Goal: Task Accomplishment & Management: Manage account settings

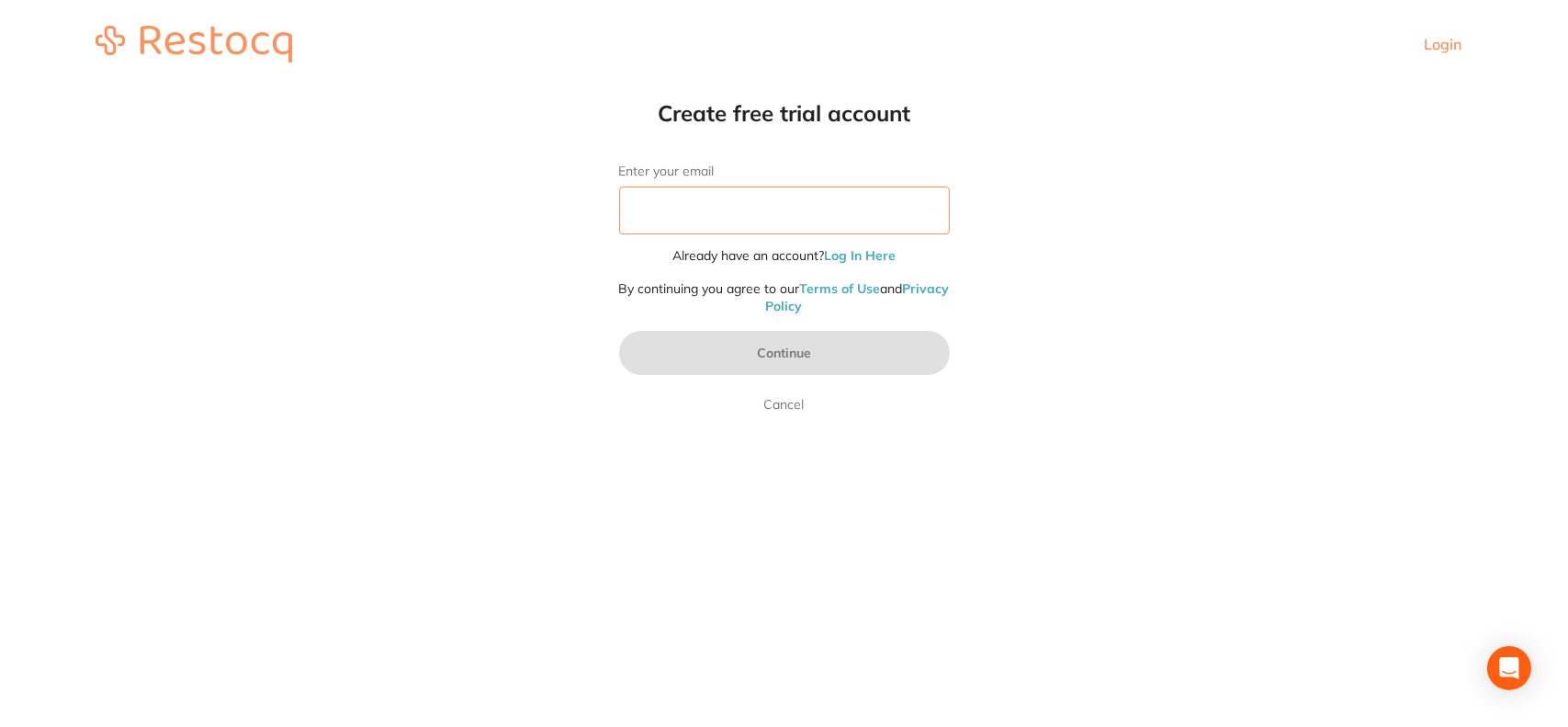
click at [809, 213] on input "Enter your email" at bounding box center [784, 210] width 331 height 47
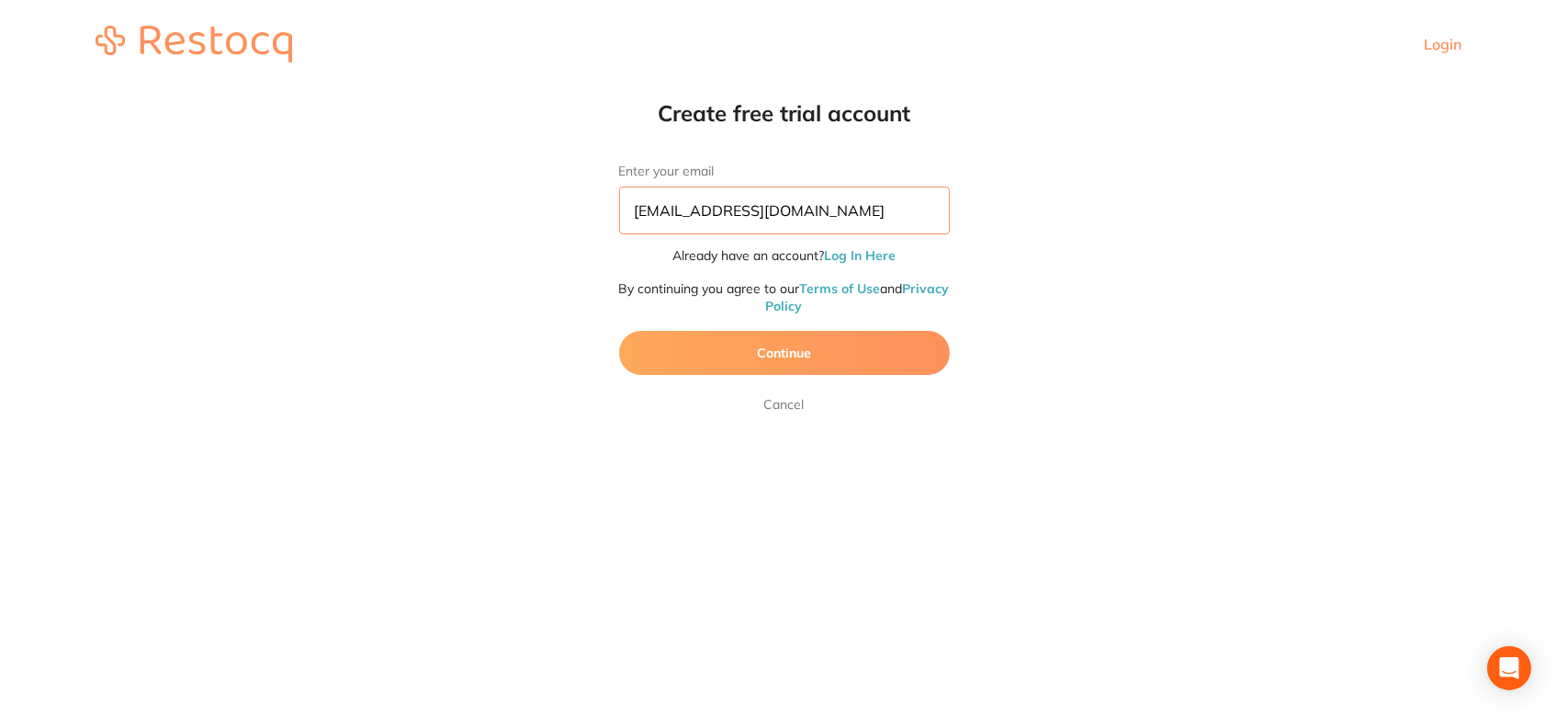
type input "[EMAIL_ADDRESS][DOMAIN_NAME]"
click at [794, 342] on button "Continue" at bounding box center [784, 352] width 331 height 44
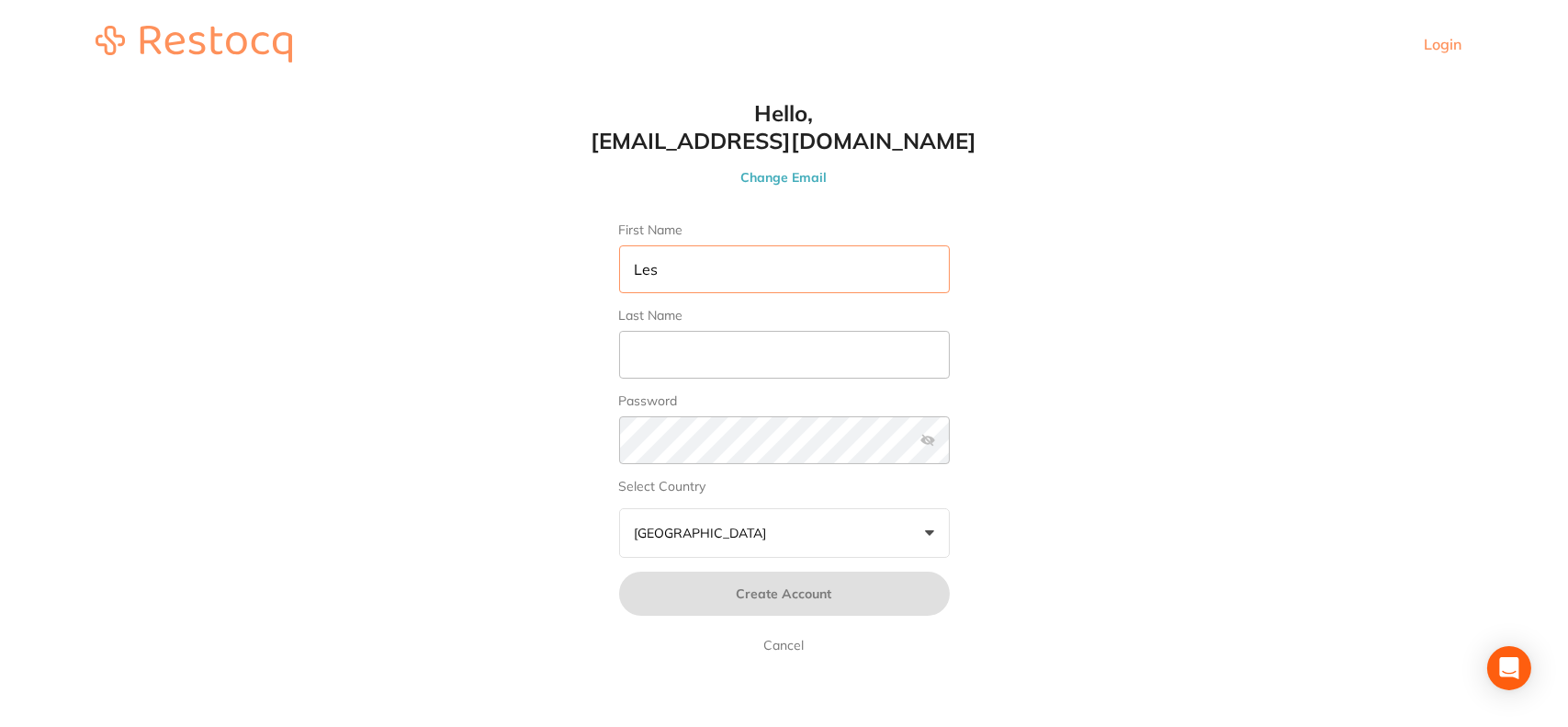
type input "Les"
type input "Latner"
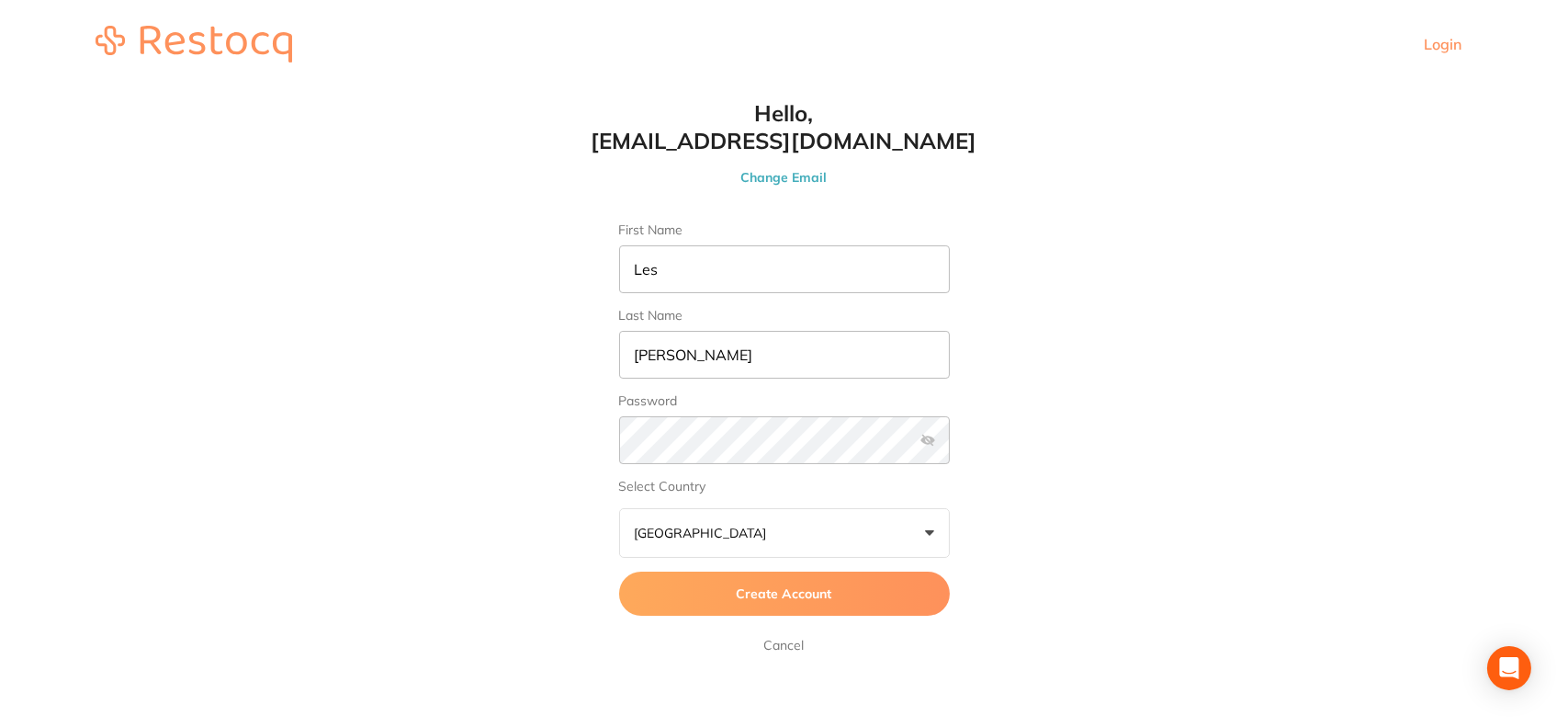
click at [924, 436] on label at bounding box center [928, 440] width 15 height 15
click at [950, 445] on input "checkbox" at bounding box center [950, 445] width 0 height 0
click at [938, 525] on button "Australia +0" at bounding box center [784, 533] width 331 height 49
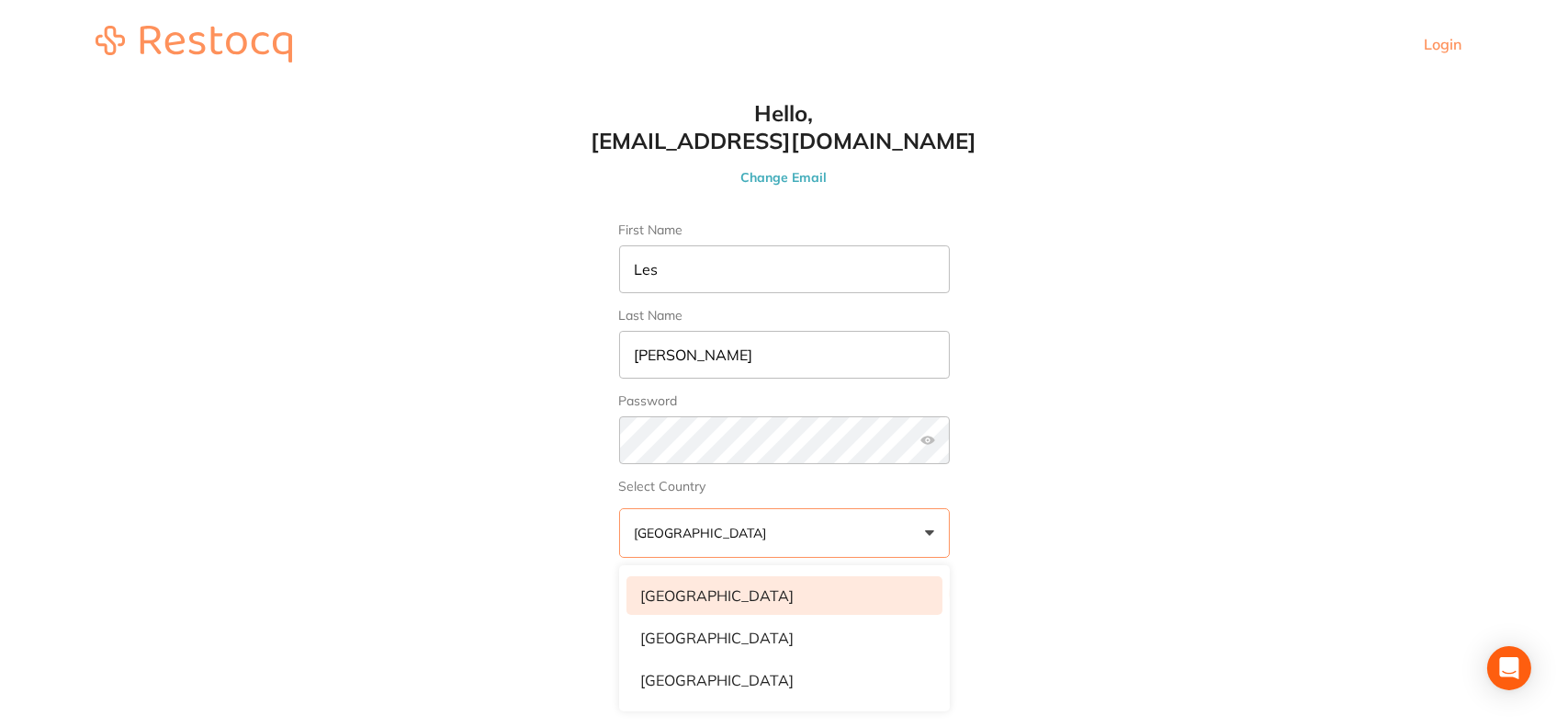
click at [879, 588] on li "United States" at bounding box center [784, 596] width 316 height 39
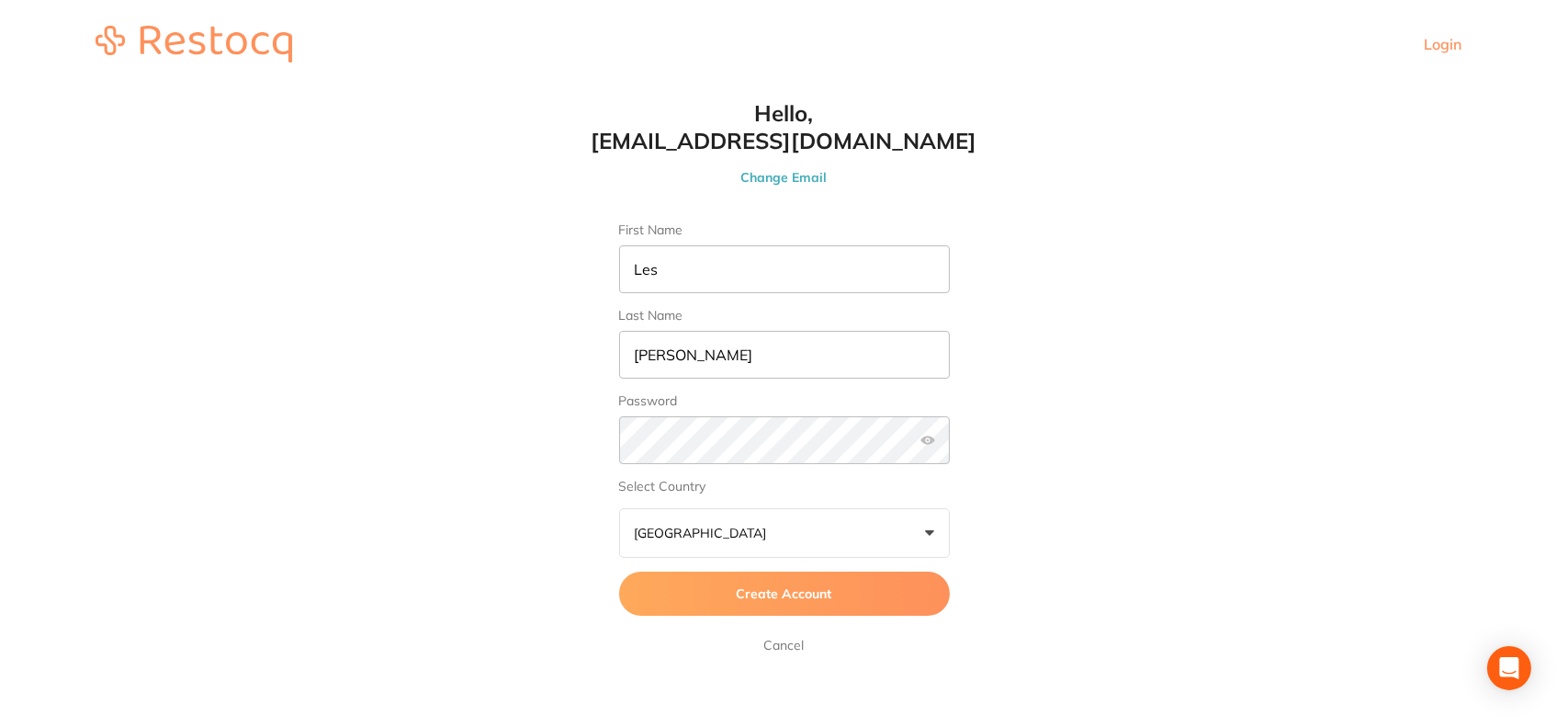
click at [837, 584] on button "Create Account" at bounding box center [784, 593] width 331 height 44
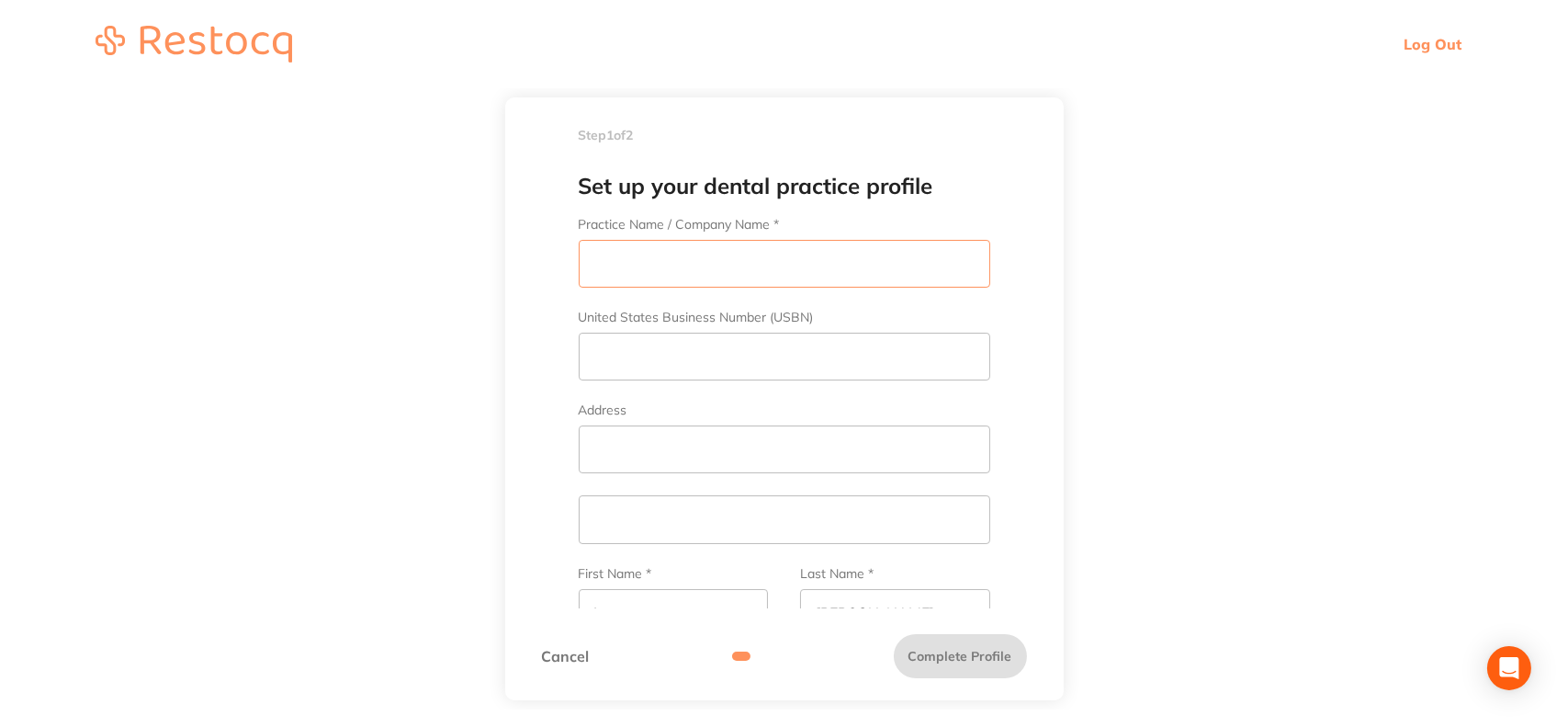
click at [841, 273] on input "Practice Name / Company Name *" at bounding box center [784, 263] width 412 height 47
type input "Westside Dental Associates"
type input "2990 S SEPULVEDA BLVD"
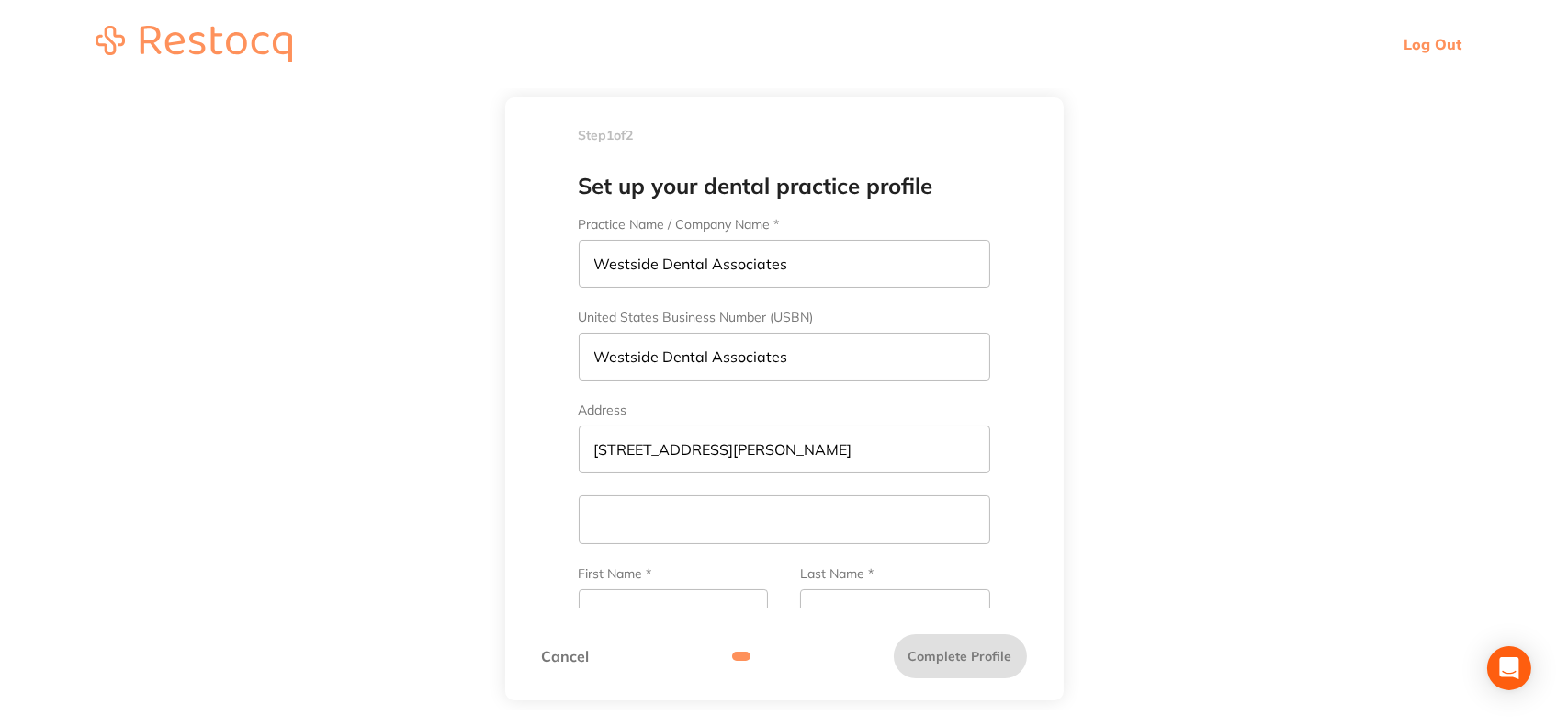
type input "3104771081"
click at [1191, 277] on main "Step 1 of 2 Welcome to Restocq, Please select your account type Dental Practice…" at bounding box center [784, 399] width 1568 height 621
drag, startPoint x: 812, startPoint y: 352, endPoint x: 570, endPoint y: 353, distance: 242.0
click at [570, 353] on form "Practice Name / Company Name * Westside Dental Associates United States Busines…" at bounding box center [784, 666] width 485 height 899
click at [1216, 244] on main "Step 1 of 2 Welcome to Restocq, Please select your account type Dental Practice…" at bounding box center [784, 399] width 1568 height 621
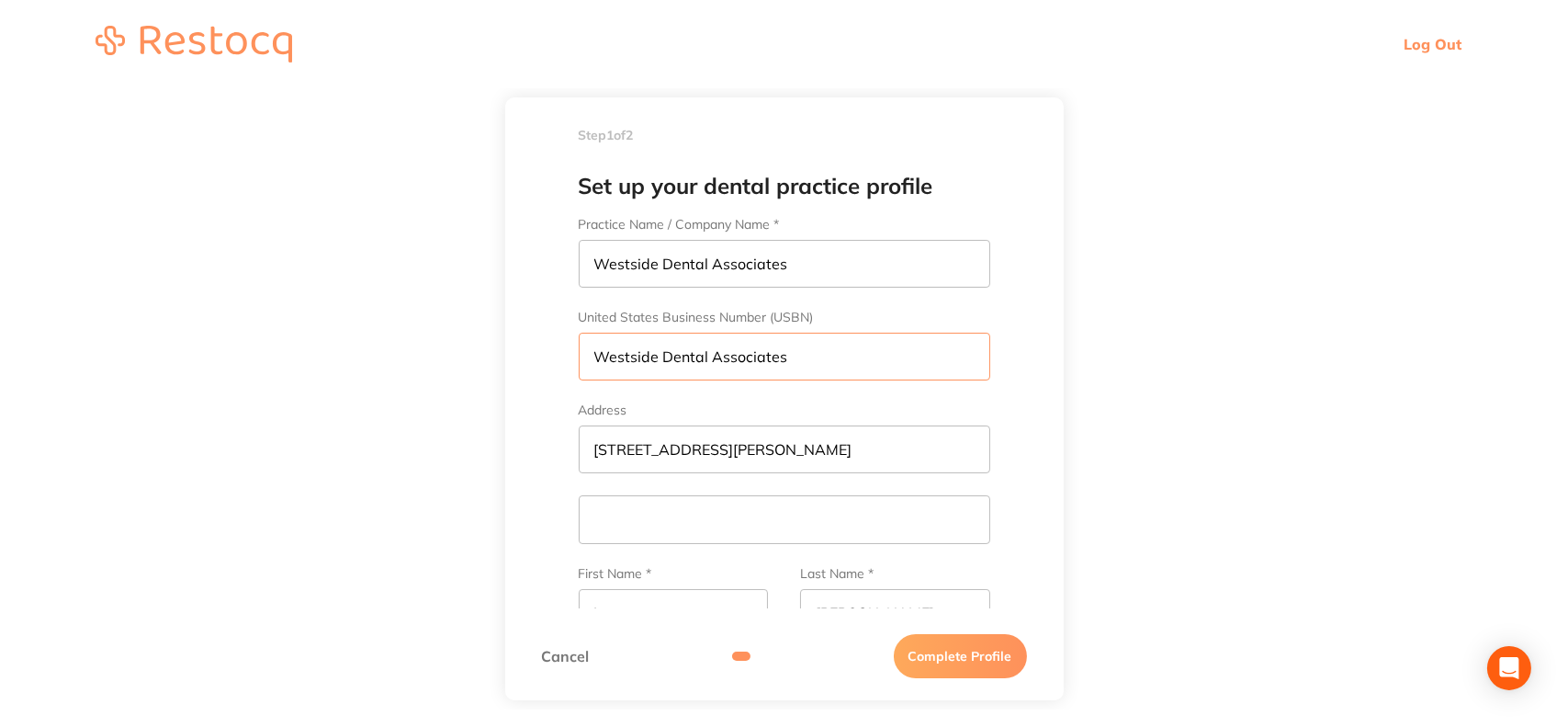
drag, startPoint x: 793, startPoint y: 359, endPoint x: 508, endPoint y: 375, distance: 285.4
click at [508, 375] on div "Set up your dental practice profile Practice Name / Company Name * Westside Den…" at bounding box center [784, 382] width 559 height 452
type input "564880444"
click at [1319, 434] on main "Step 1 of 2 Welcome to Restocq, Please select your account type Dental Practice…" at bounding box center [784, 399] width 1568 height 621
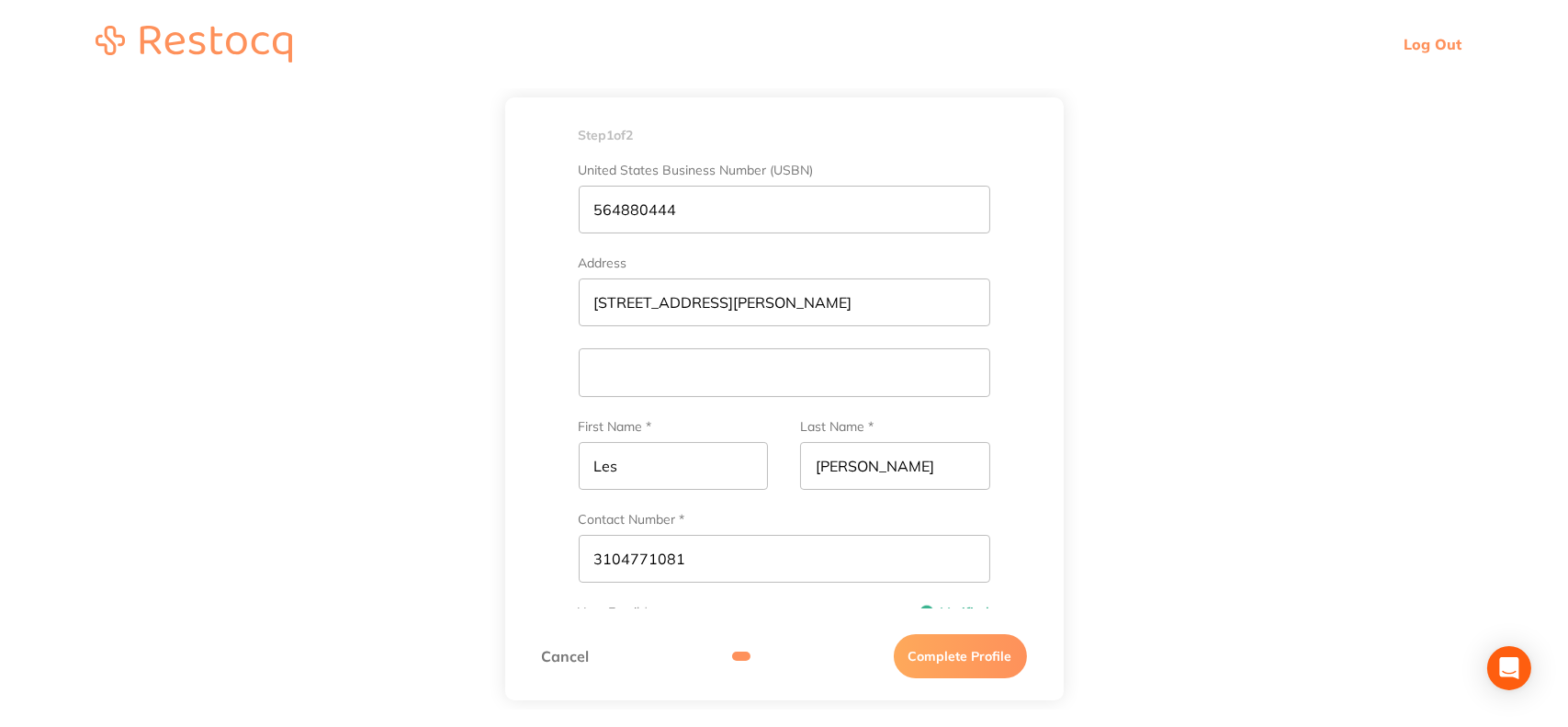
scroll to position [147, 0]
click at [770, 380] on input "text" at bounding box center [784, 372] width 412 height 47
type input "#204"
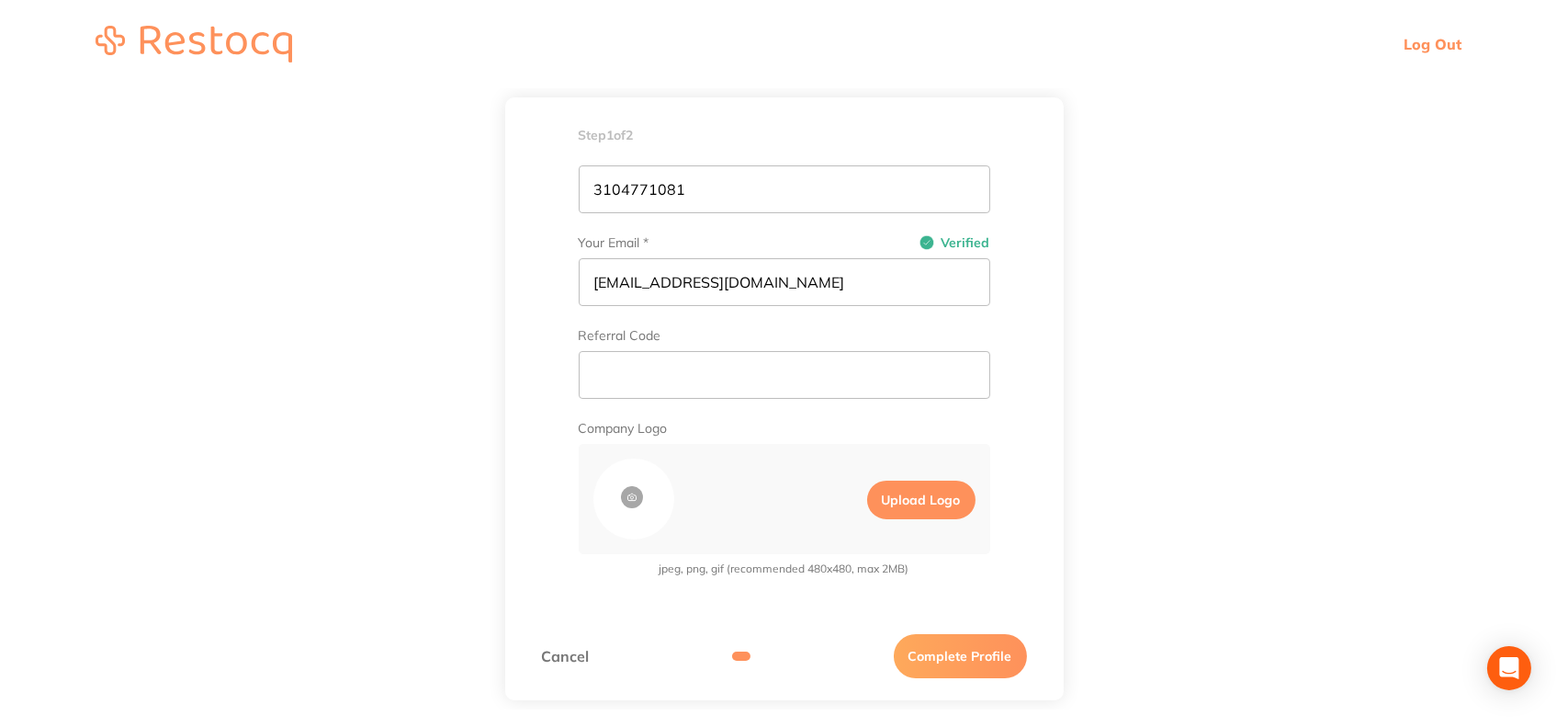
scroll to position [527, 0]
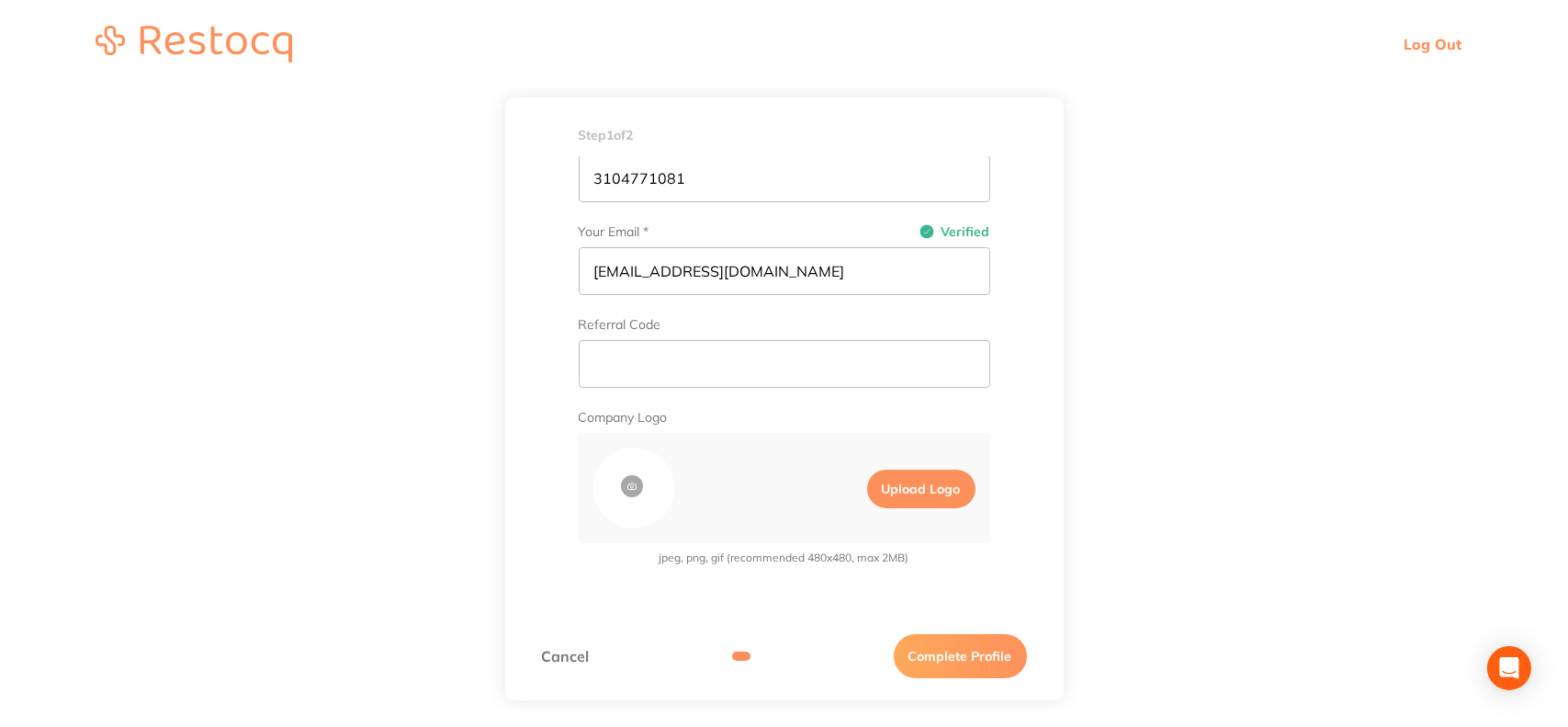
click at [963, 654] on button "Complete Profile" at bounding box center [960, 655] width 133 height 44
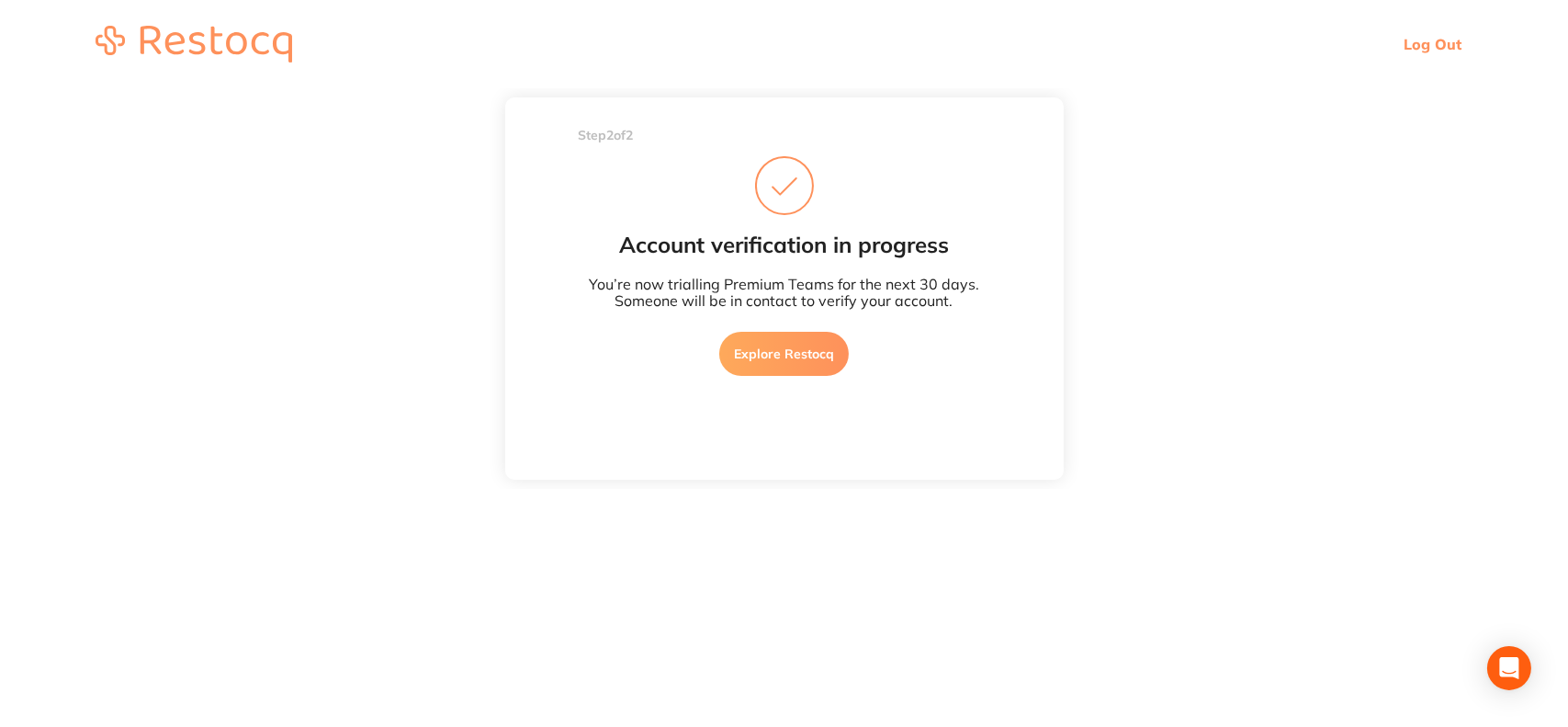
click at [779, 341] on link "Explore Restocq" at bounding box center [784, 353] width 129 height 44
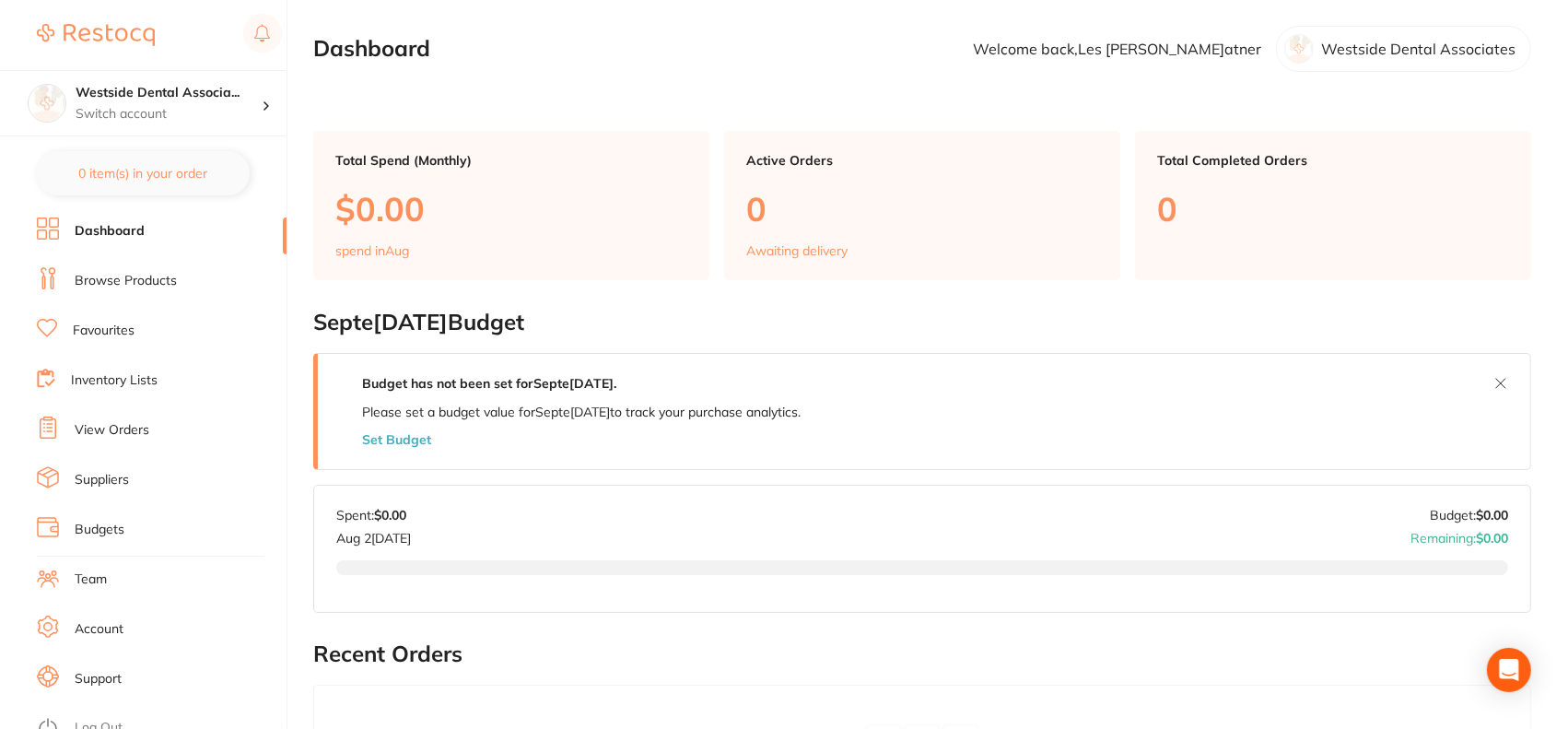
click at [155, 273] on link "Browse Products" at bounding box center [126, 282] width 103 height 19
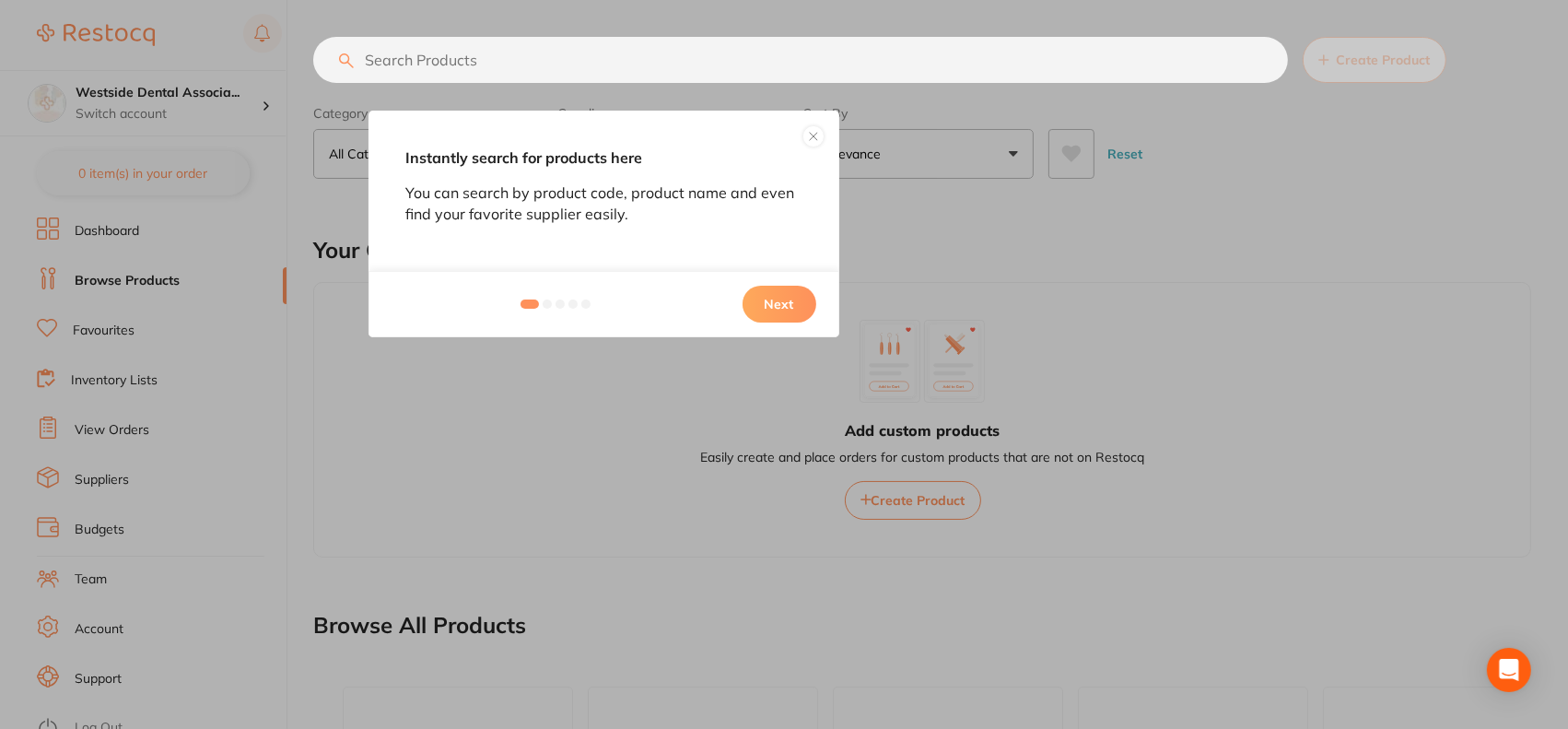
click at [772, 308] on button "Next" at bounding box center [779, 304] width 74 height 37
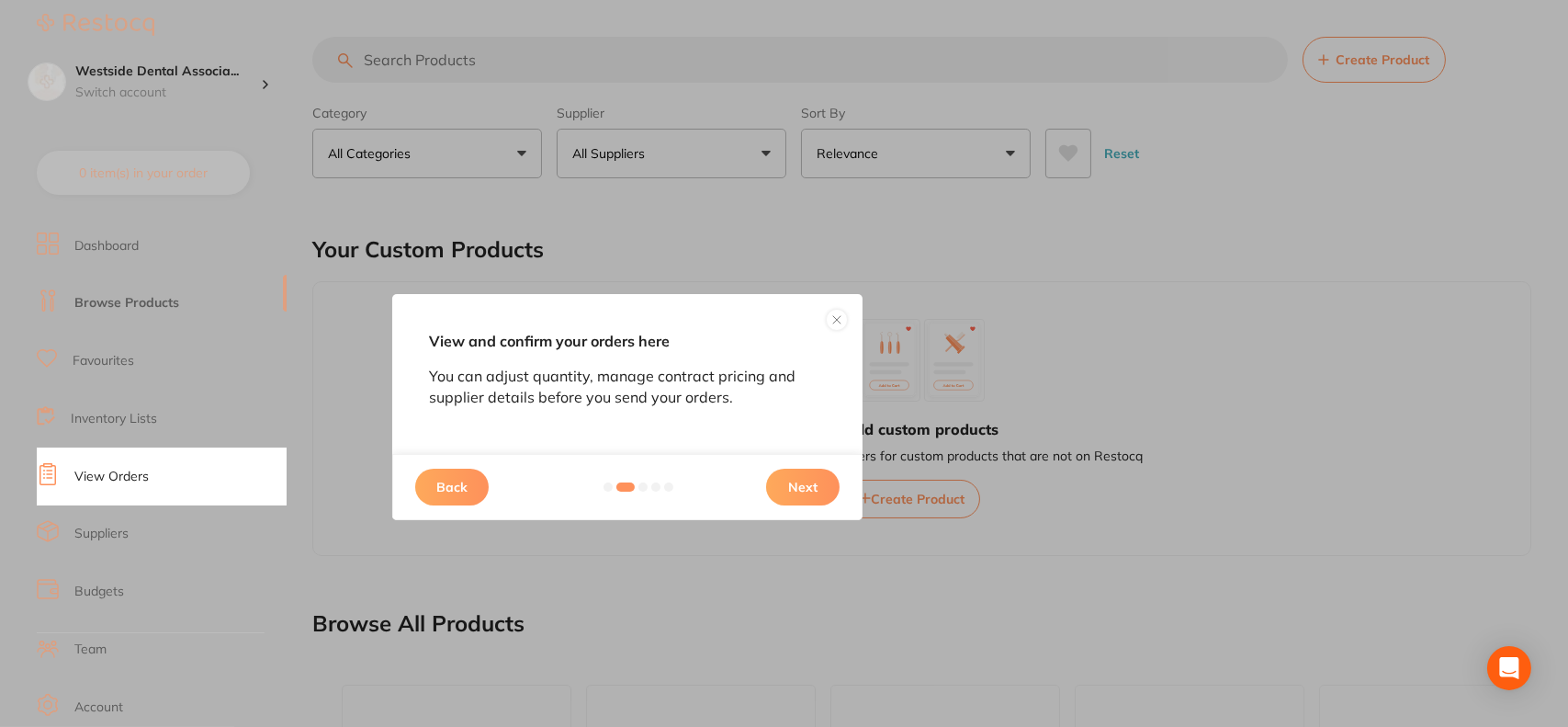
click at [797, 483] on button "Next" at bounding box center [802, 487] width 73 height 37
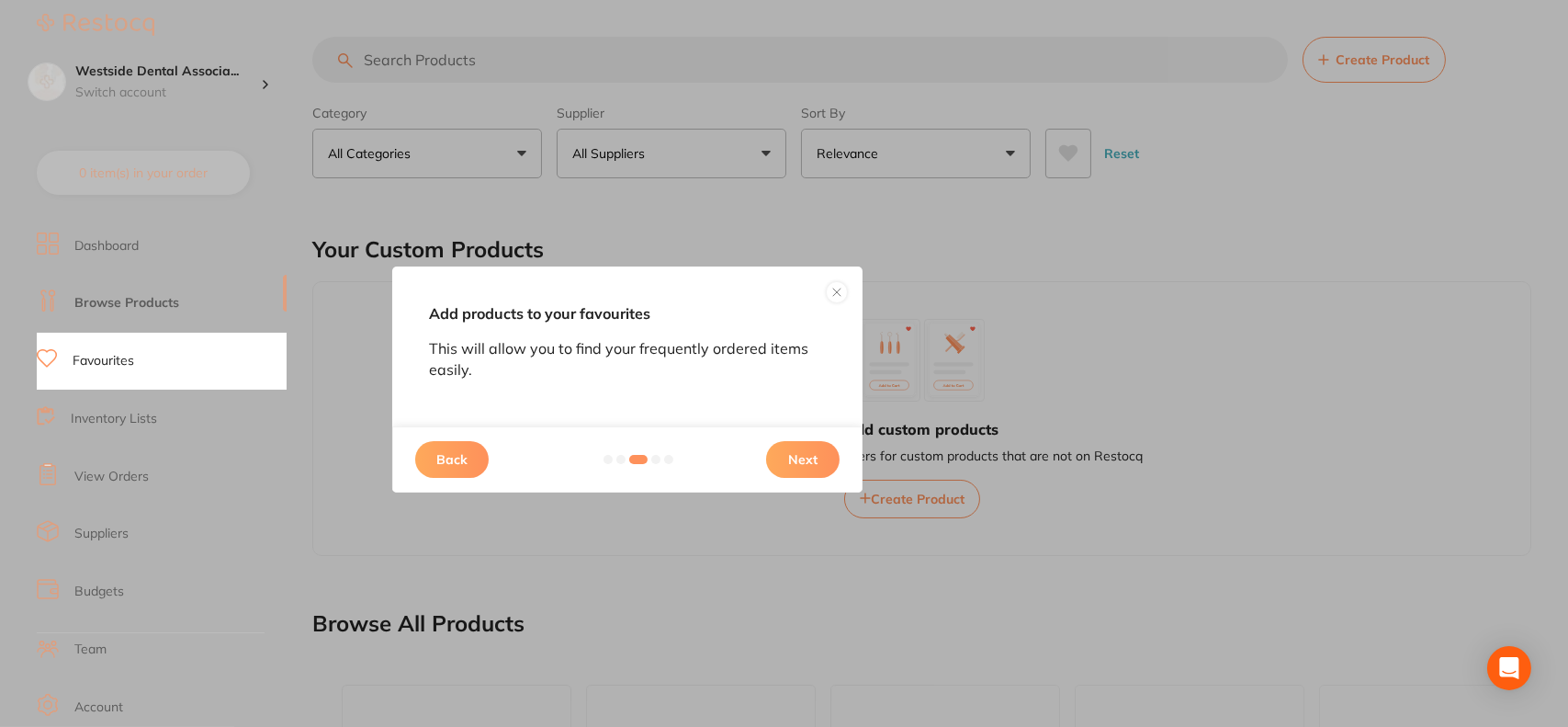
click at [801, 468] on button "Next" at bounding box center [802, 459] width 73 height 37
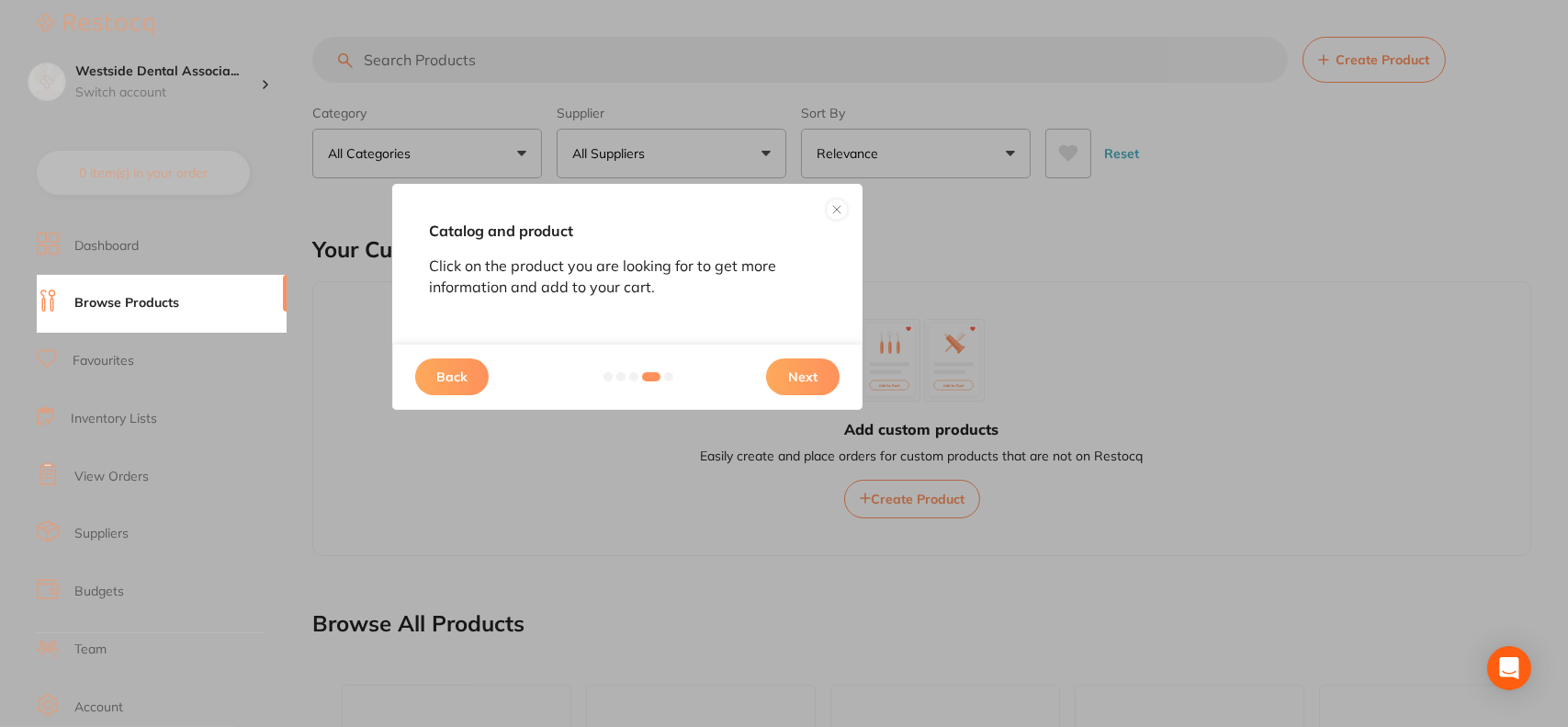
click at [798, 373] on button "Next" at bounding box center [802, 377] width 73 height 37
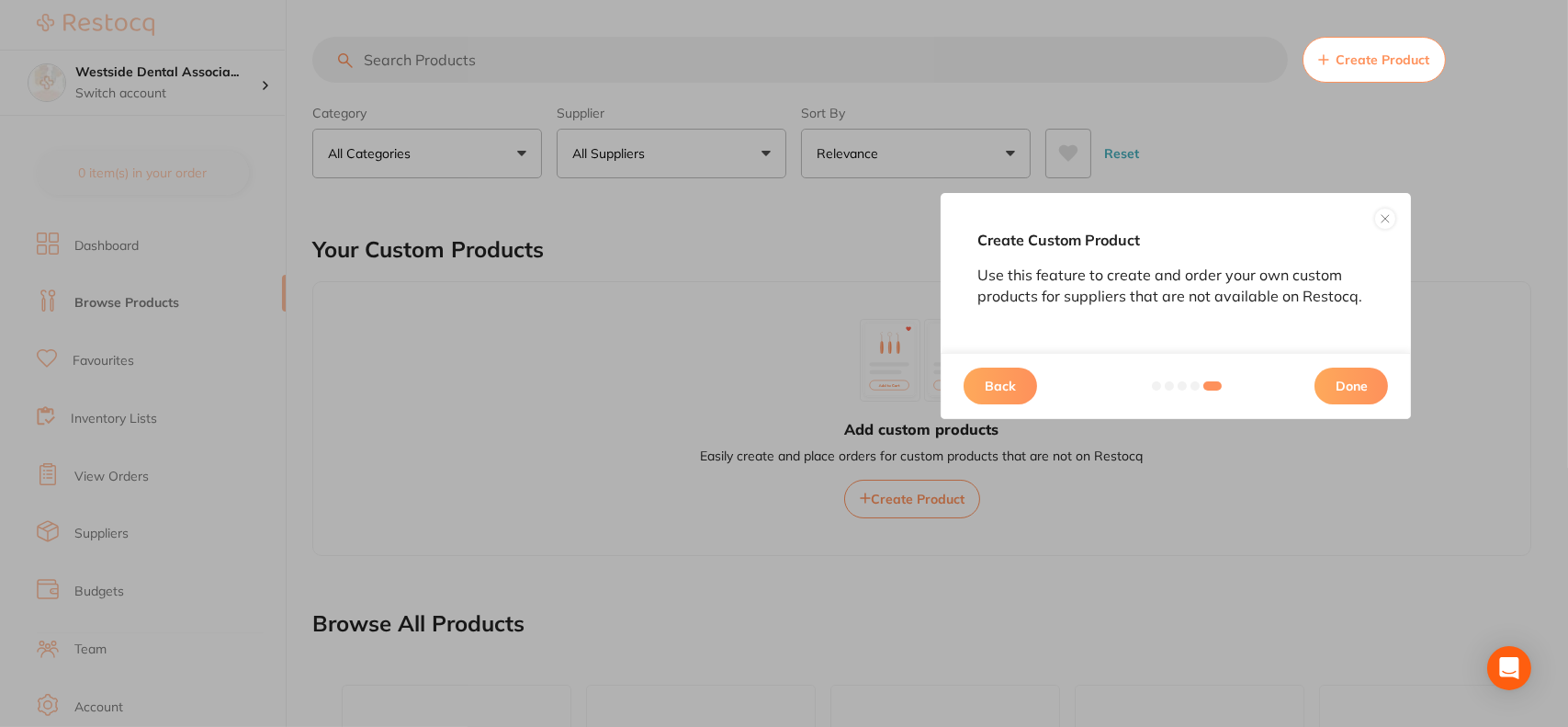
click at [1342, 381] on button "Done" at bounding box center [1351, 386] width 73 height 37
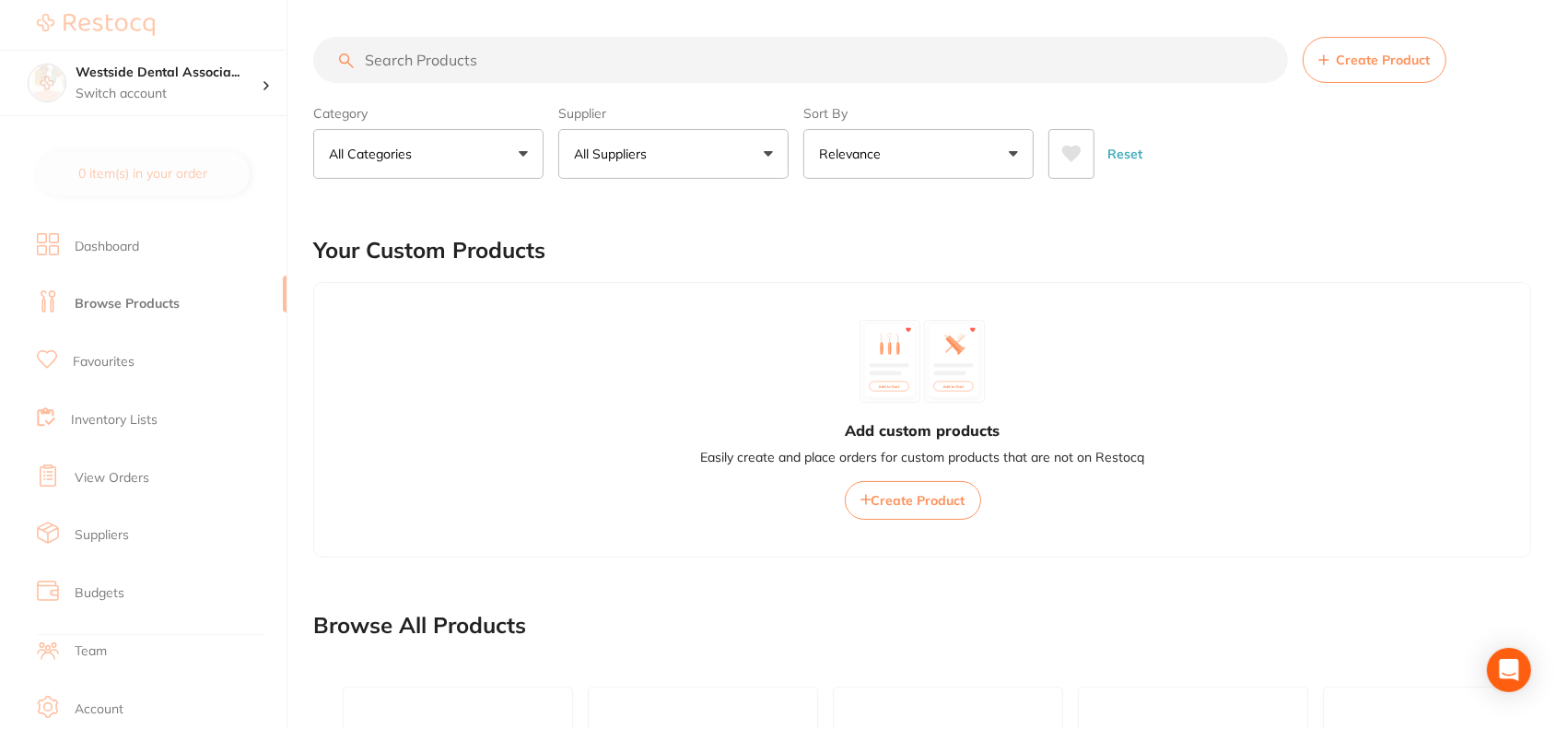
click at [773, 145] on button "All Suppliers" at bounding box center [673, 153] width 230 height 49
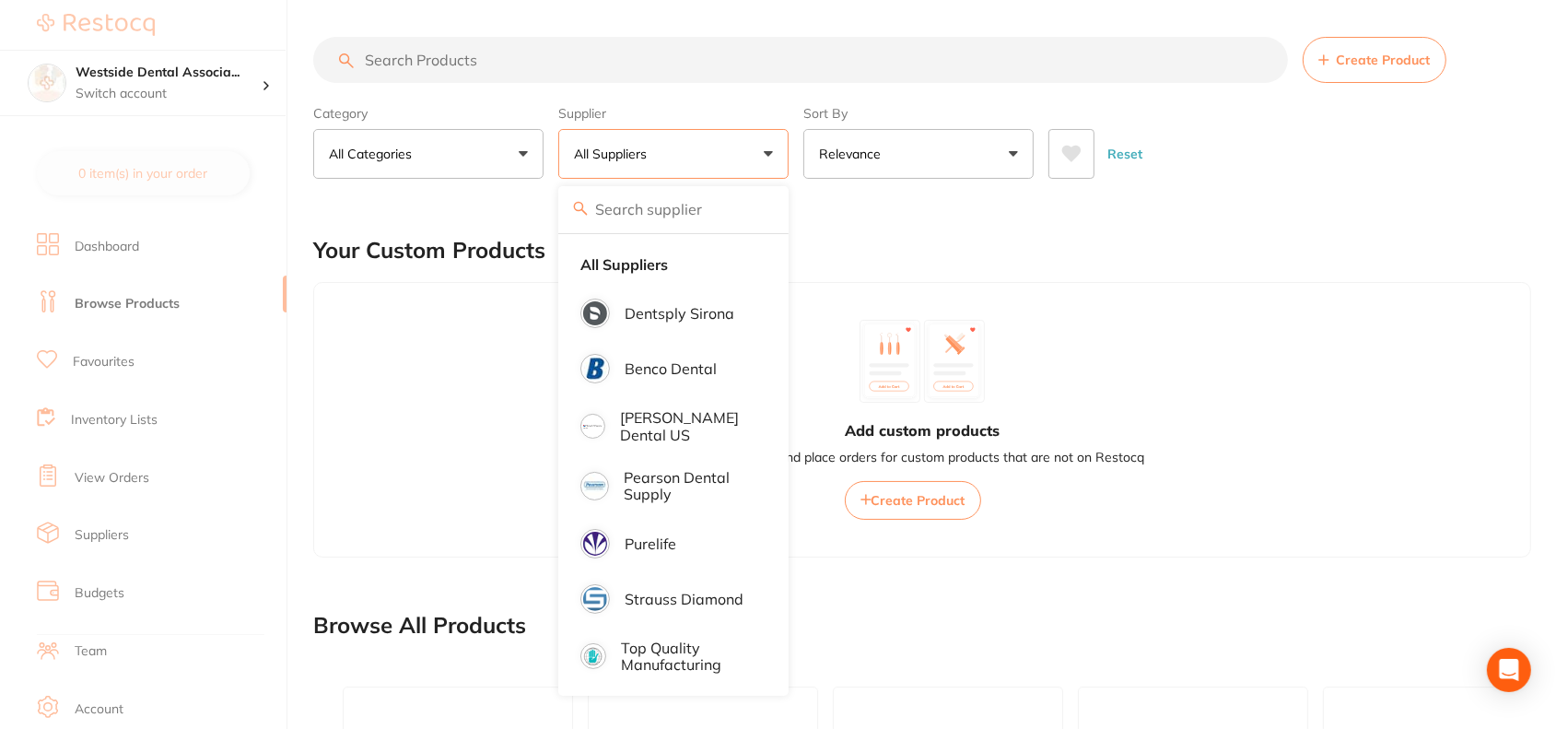
click at [928, 234] on div "Your Custom Products" at bounding box center [922, 250] width 1218 height 62
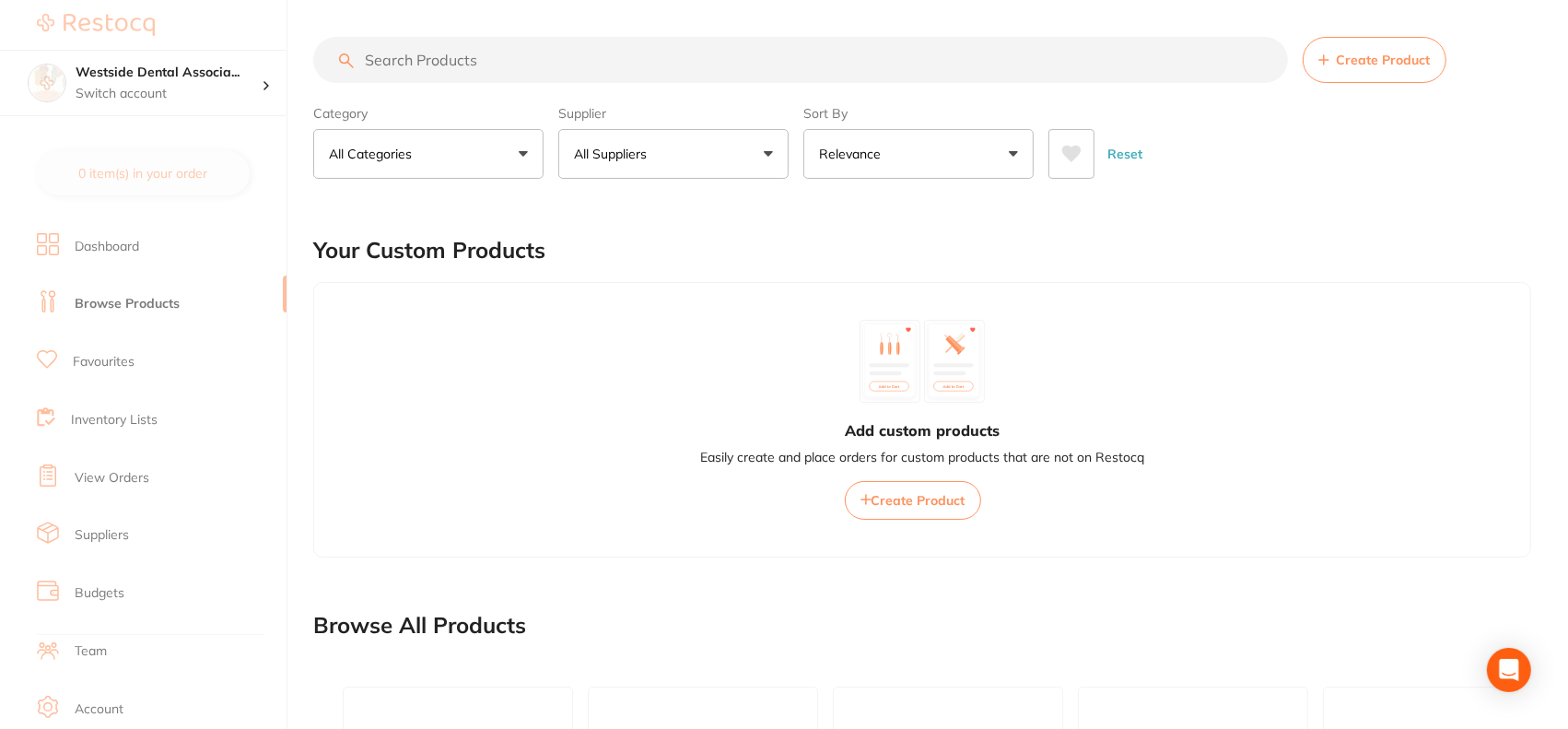
click at [526, 65] on input "search" at bounding box center [801, 60] width 975 height 46
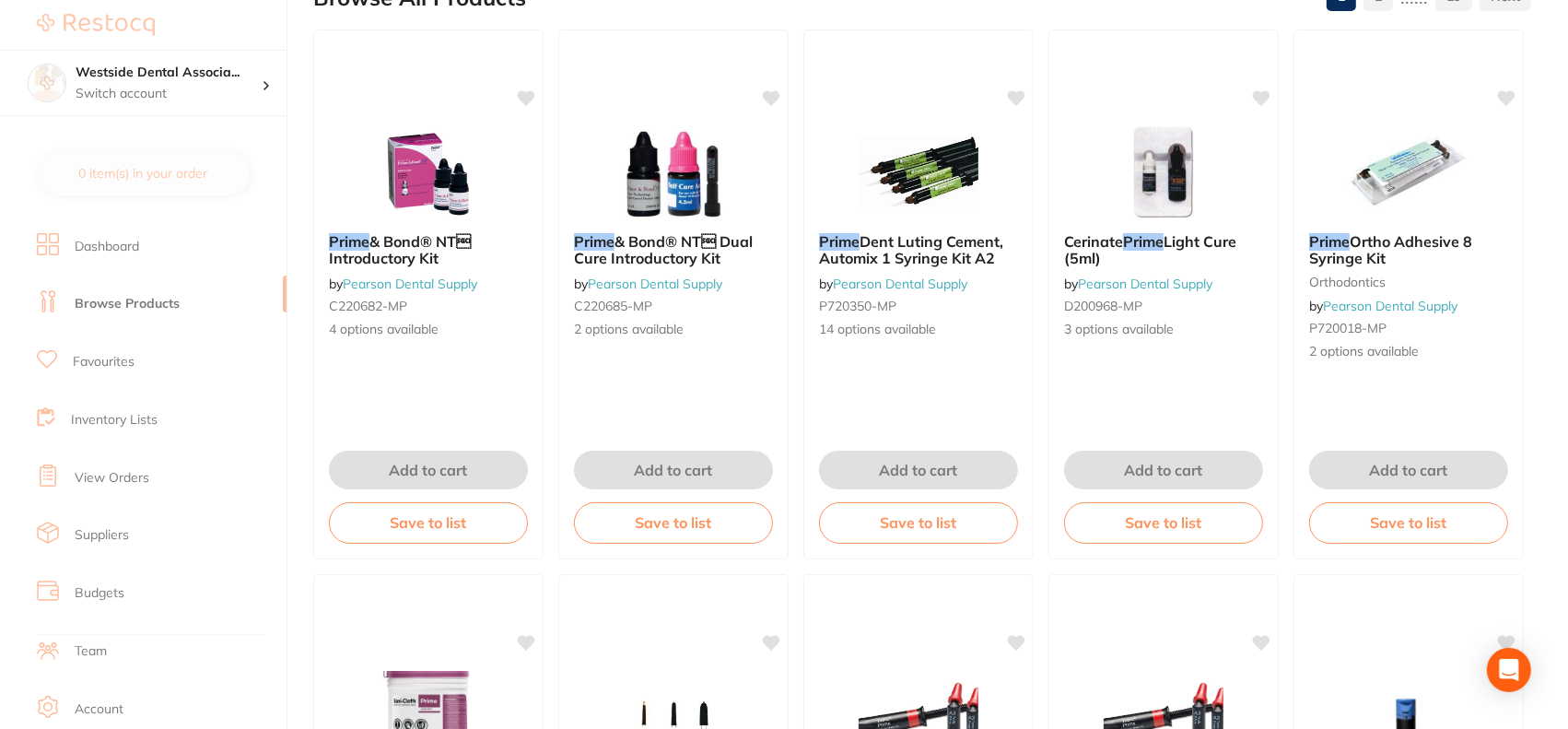
scroll to position [185, 0]
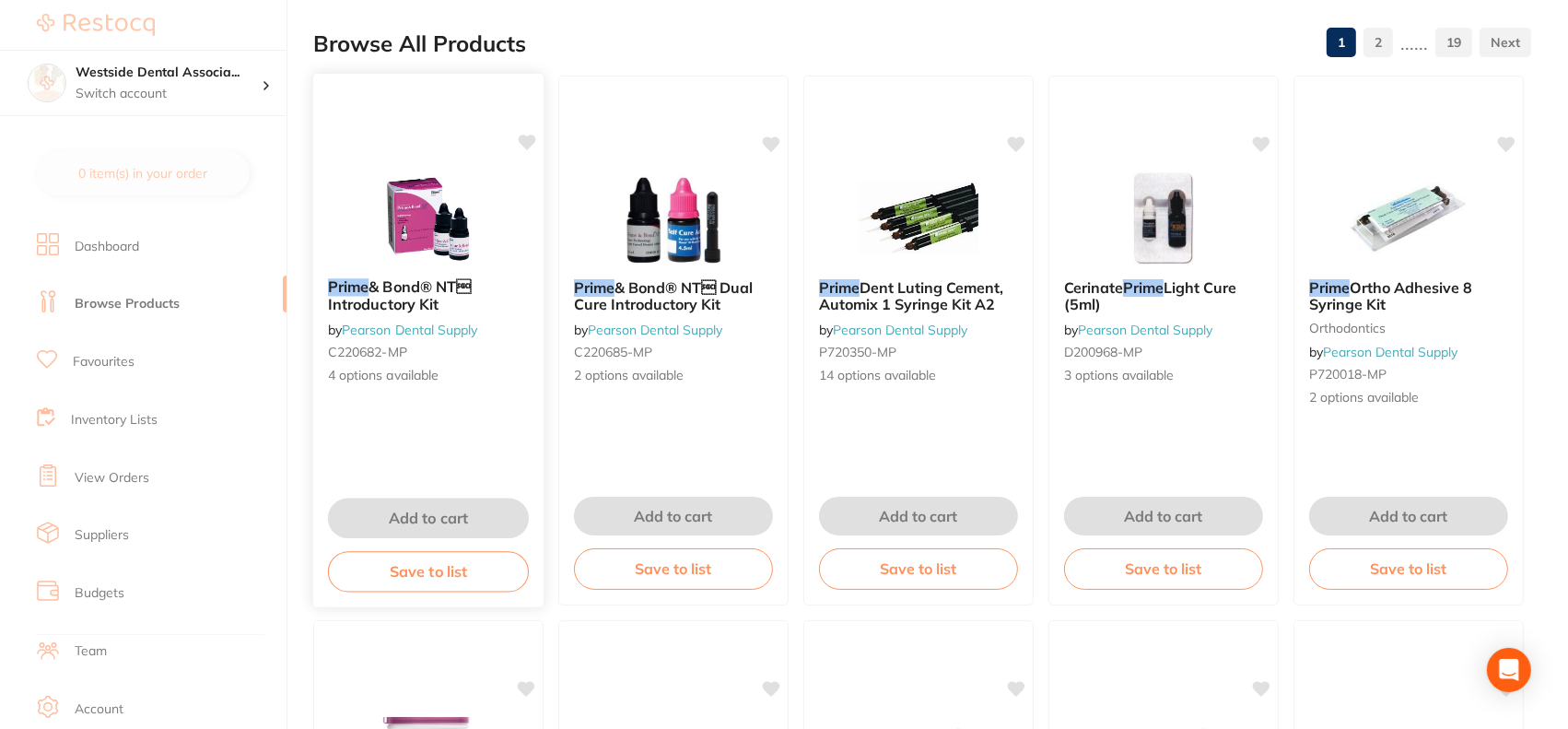
type input "prime"
click at [422, 259] on img at bounding box center [427, 217] width 120 height 93
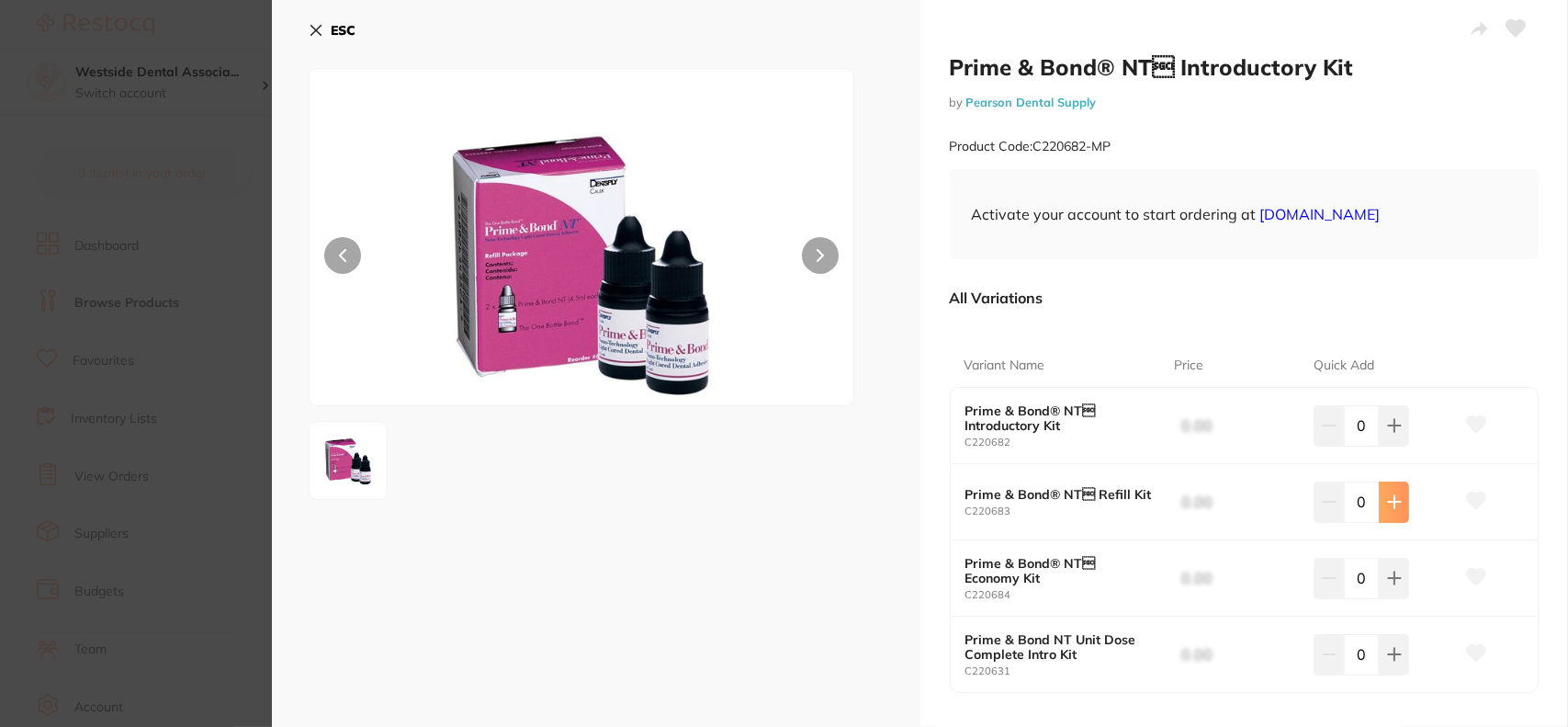
click at [1387, 505] on icon at bounding box center [1394, 502] width 15 height 15
type input "1"
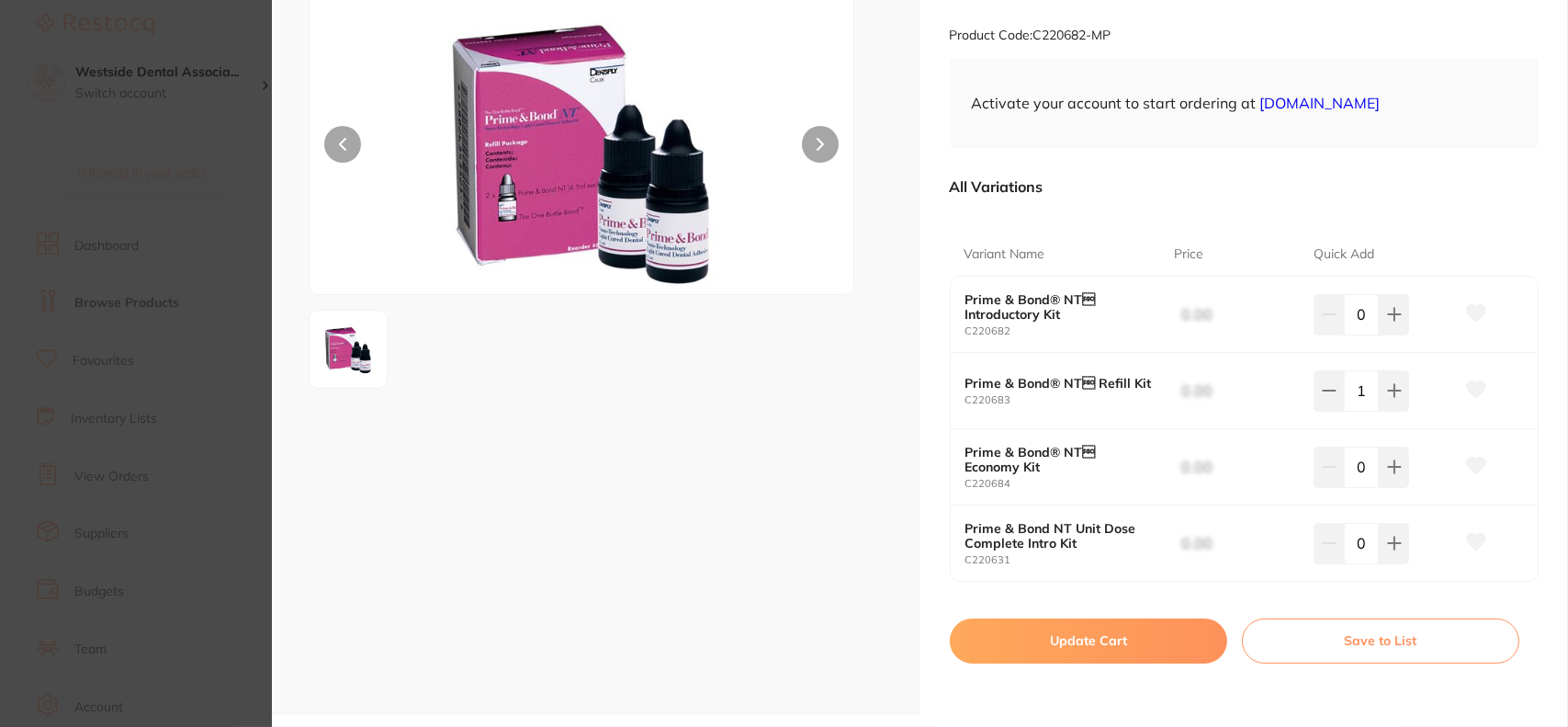
scroll to position [112, 0]
click at [1170, 631] on button "Update Cart" at bounding box center [1088, 640] width 277 height 44
checkbox input "false"
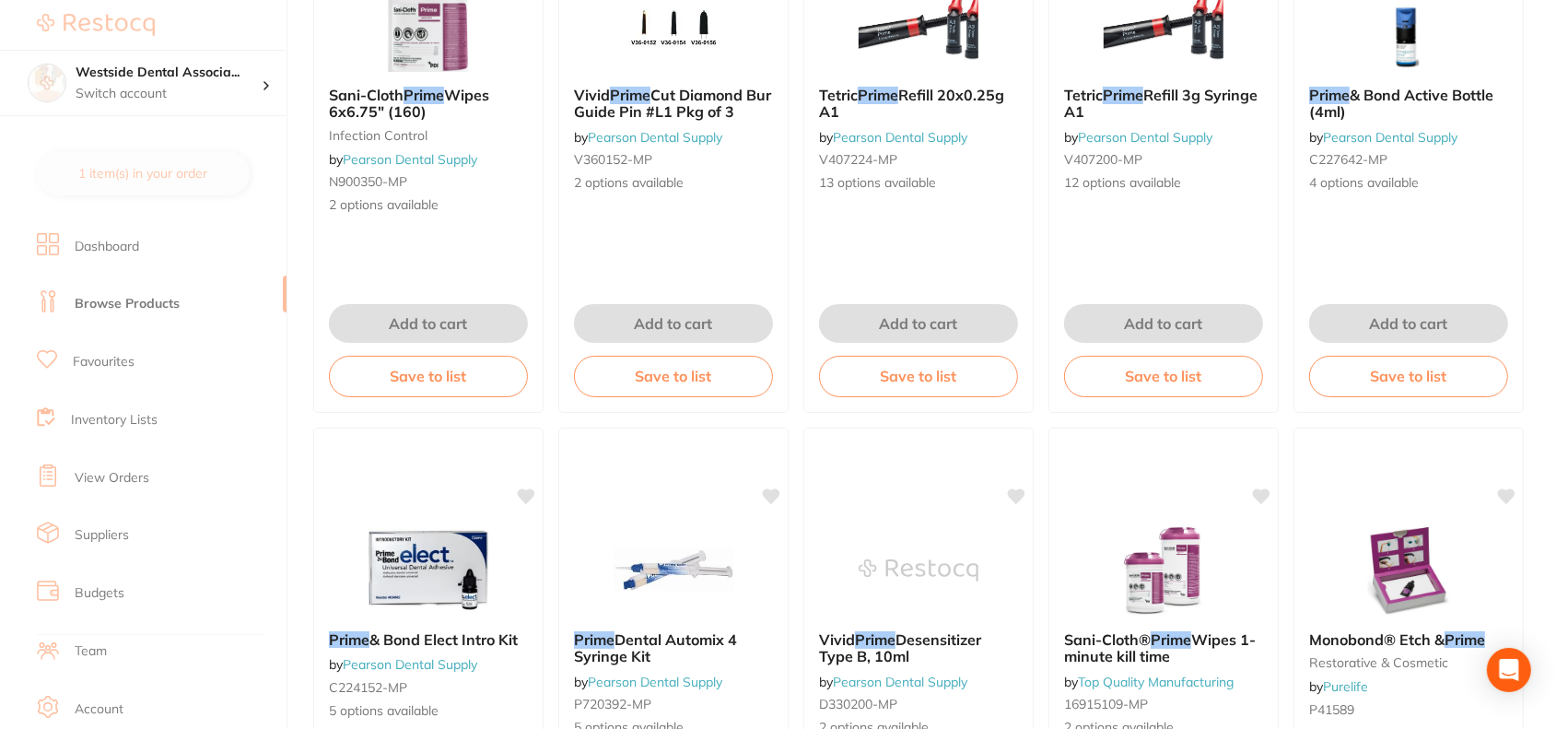
click at [167, 198] on section "Westside Dental Associa... Switch account Westside Dental Associates 1 item(s) …" at bounding box center [144, 364] width 287 height 729
click at [1389, 73] on div "Prime & Bond Active Bottle (4ml) by Pearson Dental Supply C227642-MP 4 options …" at bounding box center [1409, 139] width 230 height 136
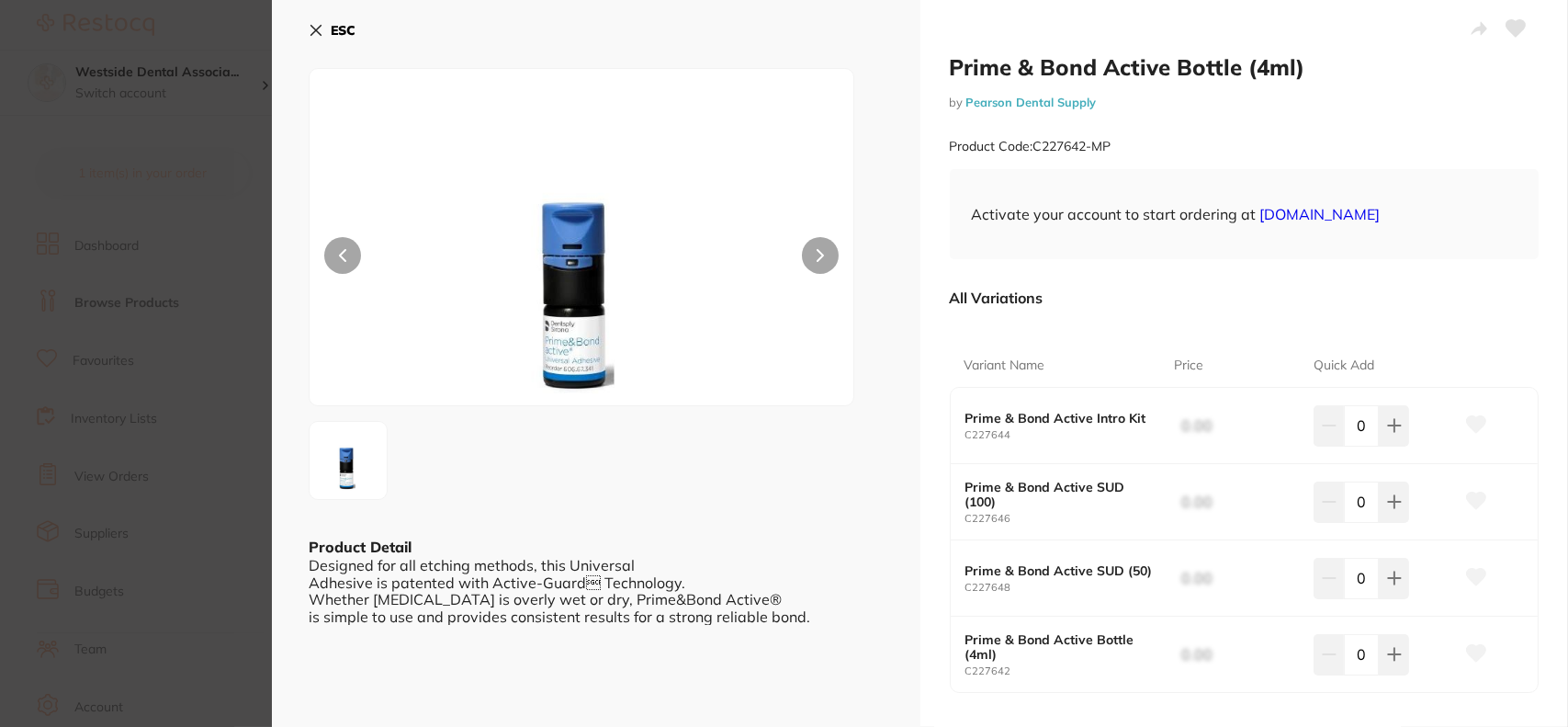
scroll to position [92, 0]
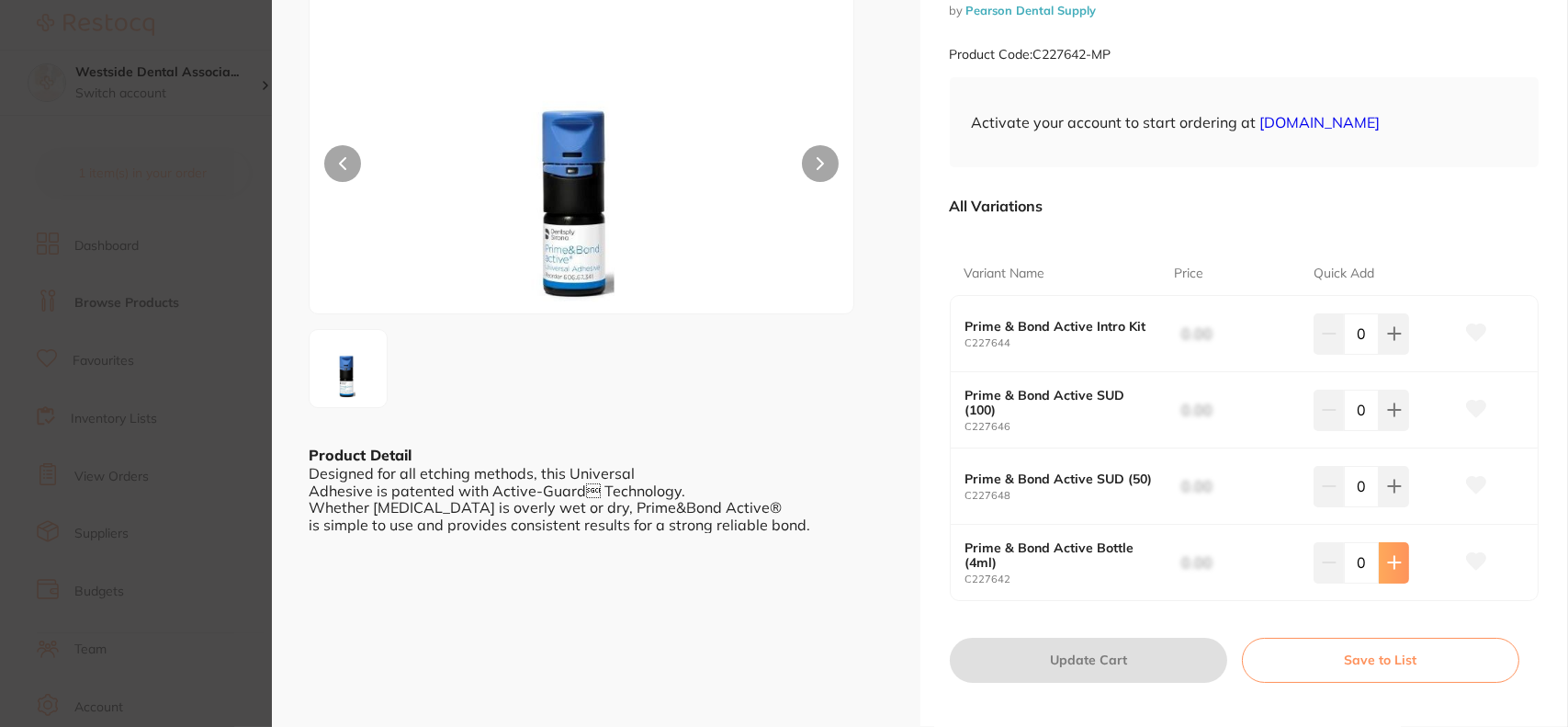
click at [1389, 562] on icon at bounding box center [1393, 562] width 12 height 12
type input "1"
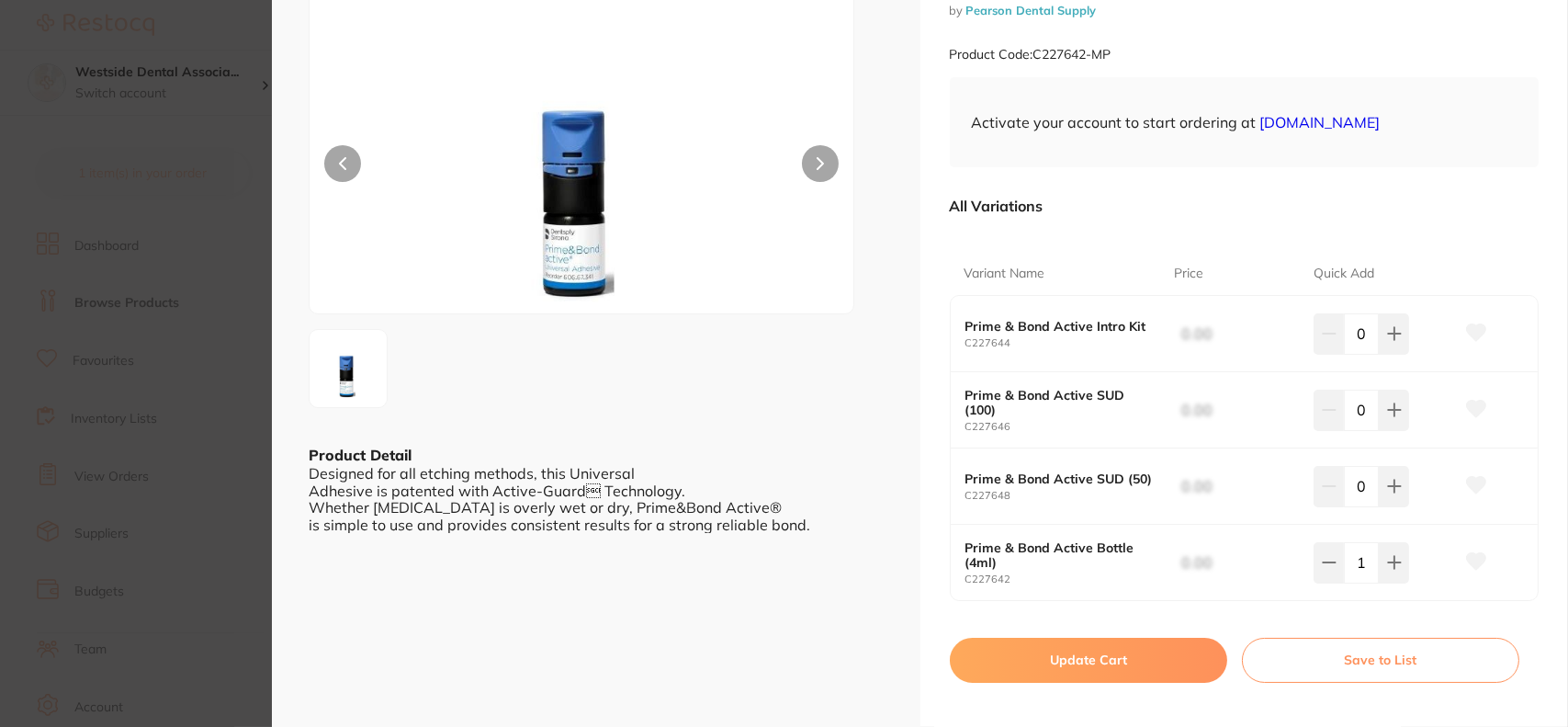
click at [1173, 657] on button "Update Cart" at bounding box center [1088, 659] width 277 height 44
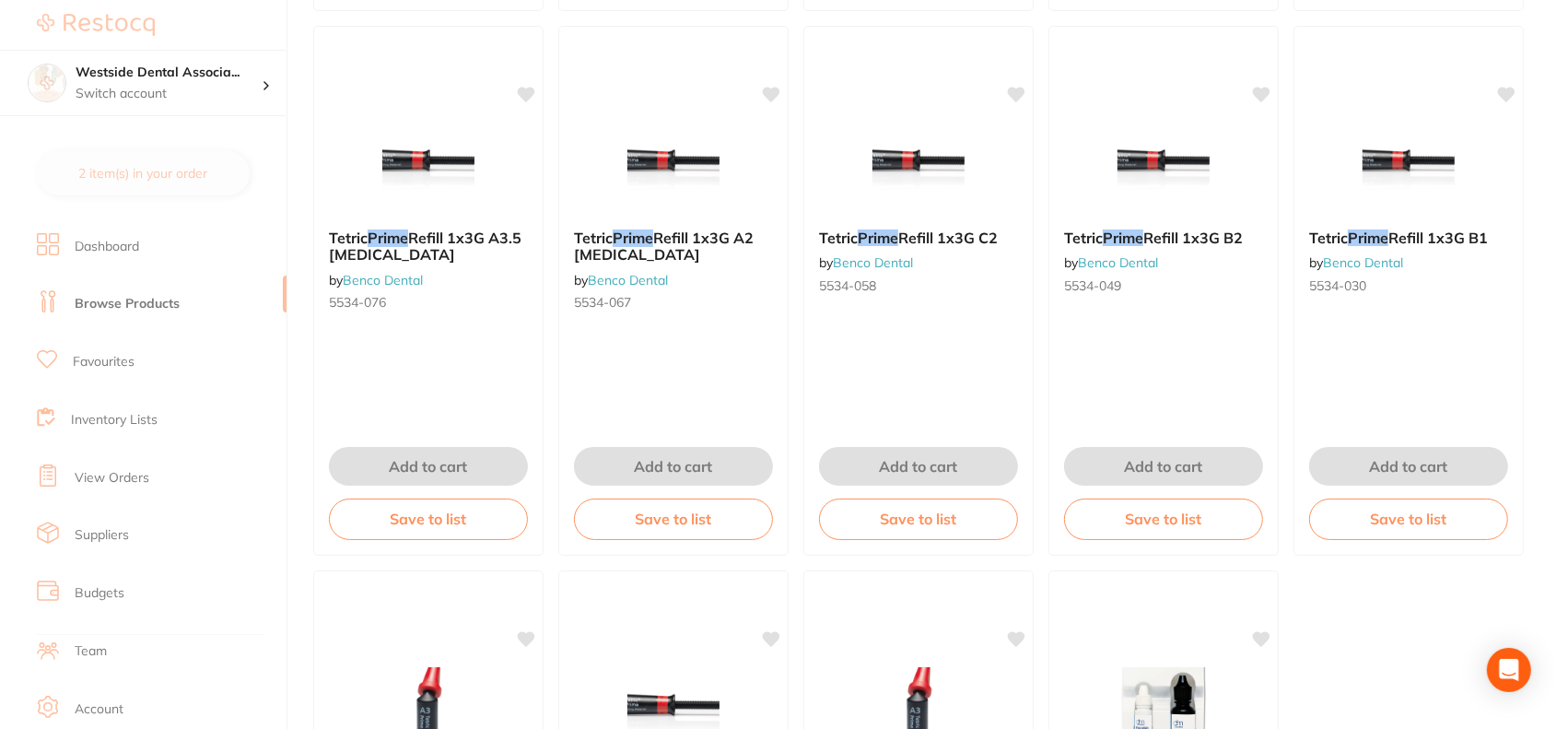
scroll to position [5601, 0]
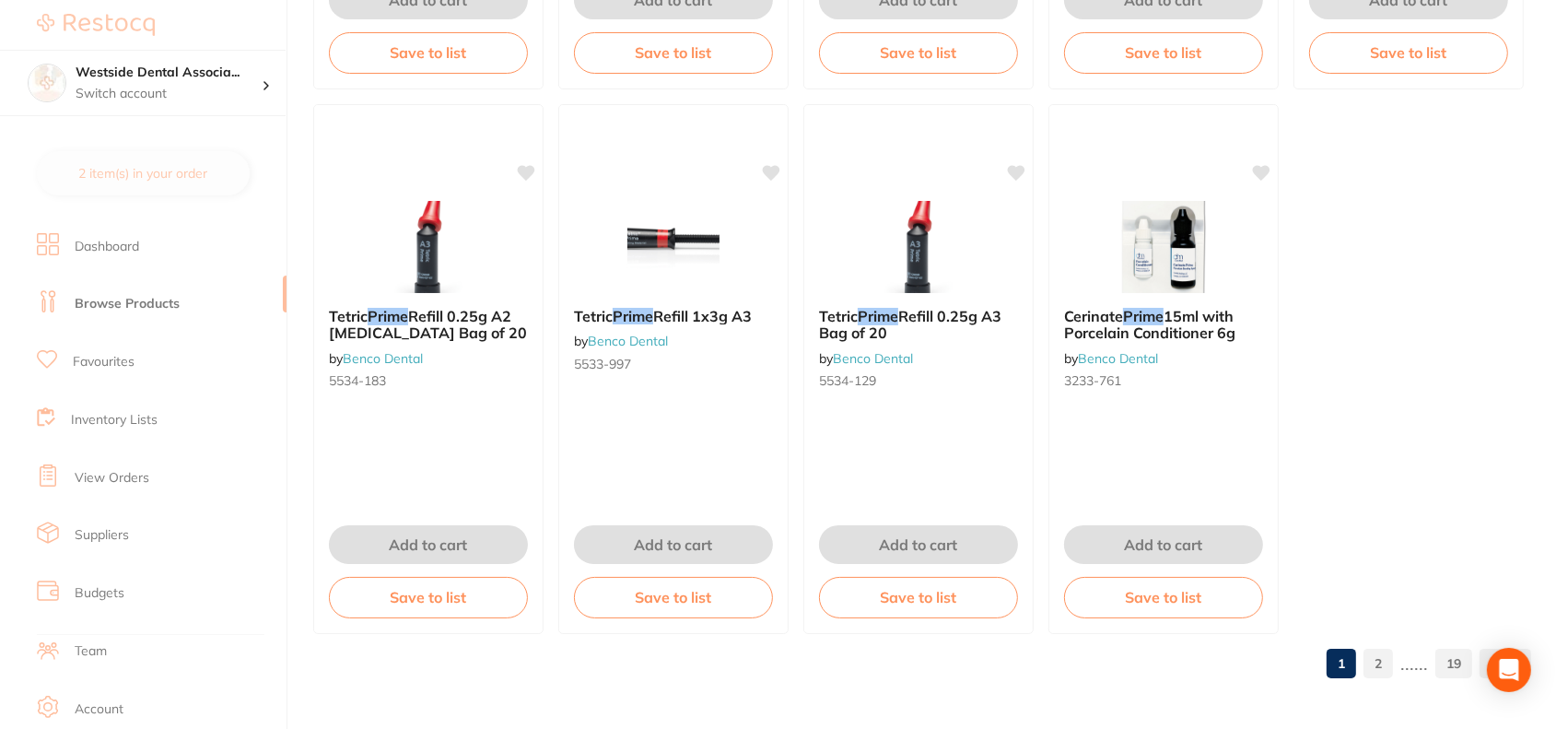
click at [153, 490] on li "View Orders" at bounding box center [162, 477] width 250 height 58
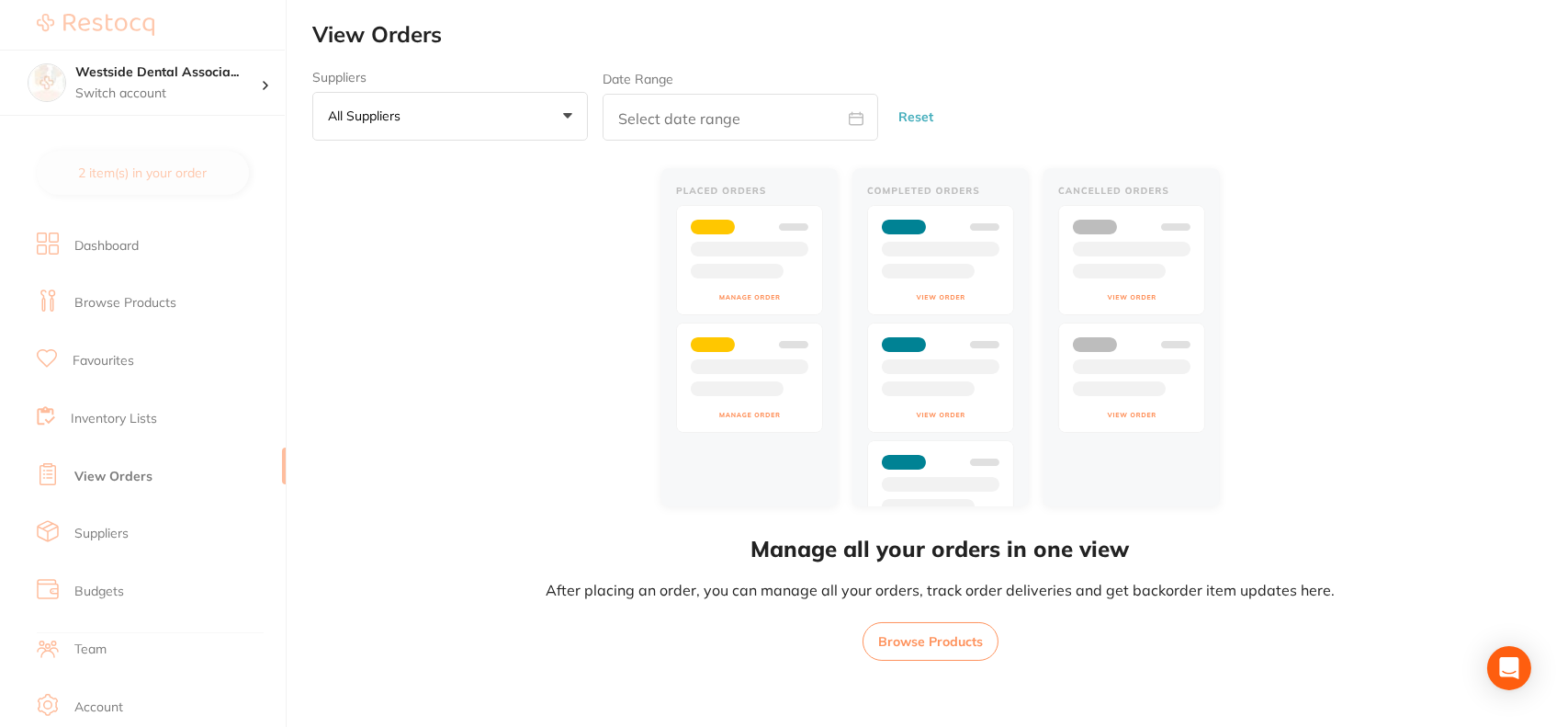
drag, startPoint x: 154, startPoint y: 170, endPoint x: 22, endPoint y: 217, distance: 140.1
click at [22, 217] on section "Westside Dental Associa... Switch account Westside Dental Associates 2 item(s) …" at bounding box center [143, 364] width 286 height 727
click at [88, 212] on section "Westside Dental Associa... Switch account Westside Dental Associates 2 item(s) …" at bounding box center [143, 364] width 286 height 727
click at [940, 639] on button "Browse Products" at bounding box center [930, 641] width 136 height 39
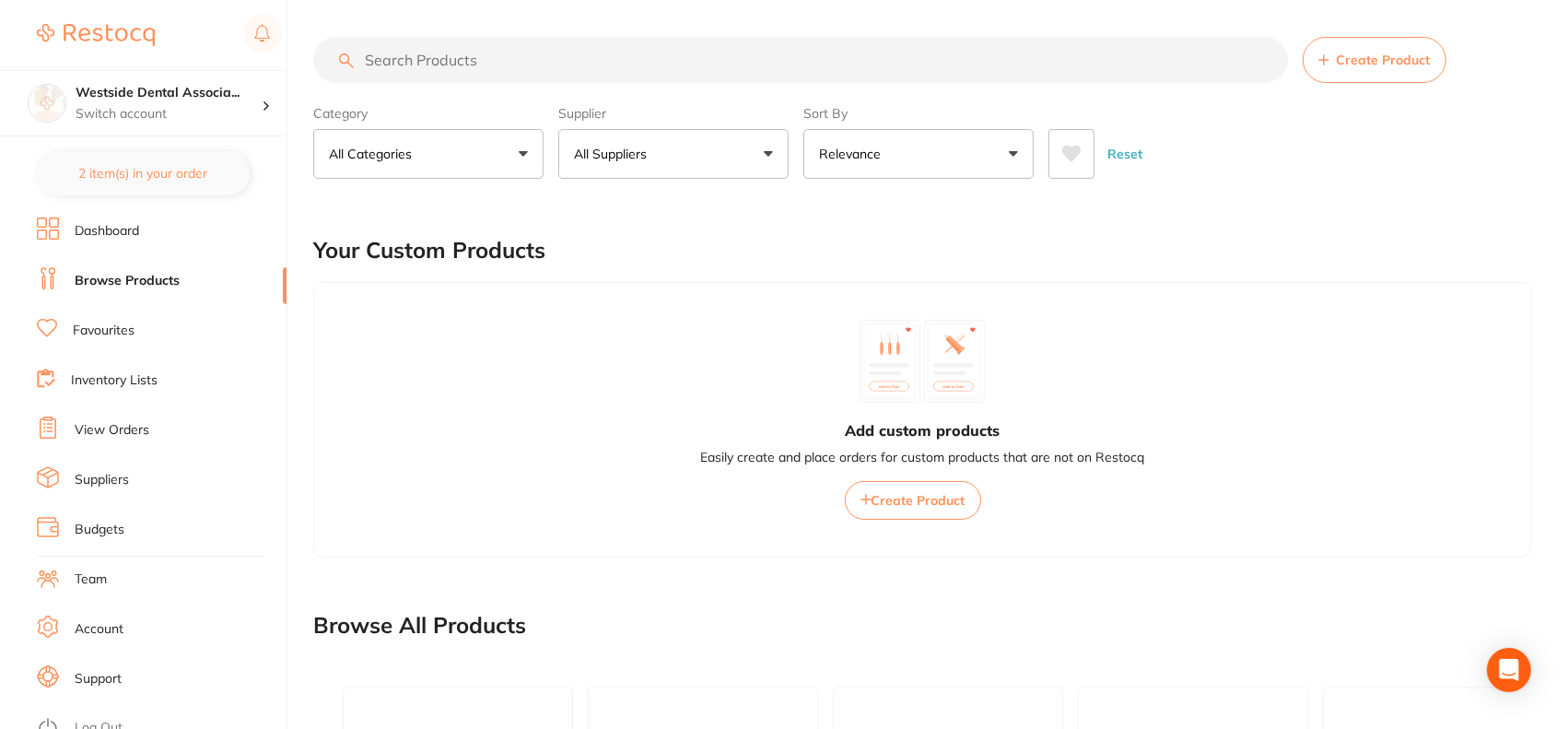
click at [149, 232] on li "Dashboard" at bounding box center [162, 231] width 250 height 28
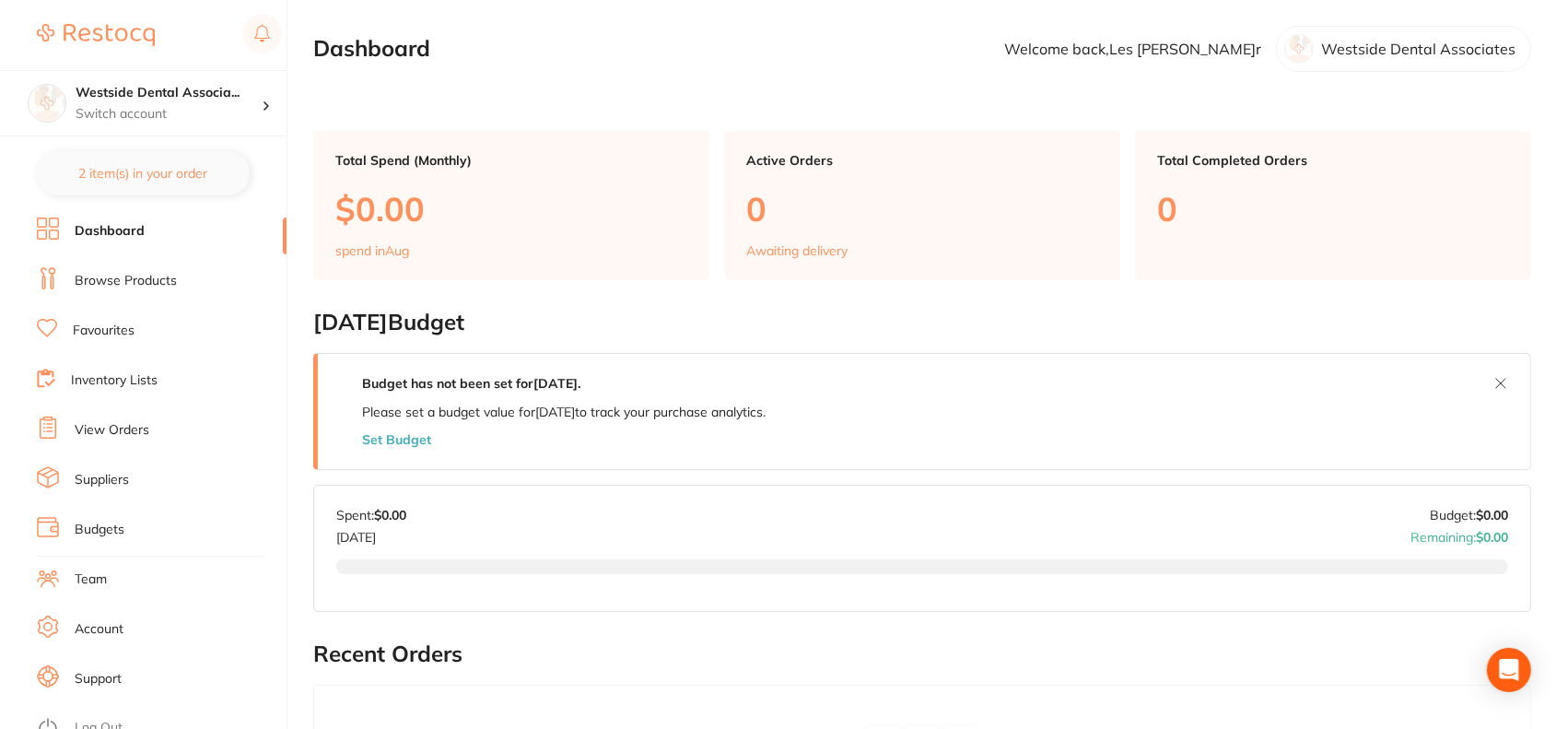
click at [153, 377] on link "Inventory Lists" at bounding box center [114, 380] width 87 height 19
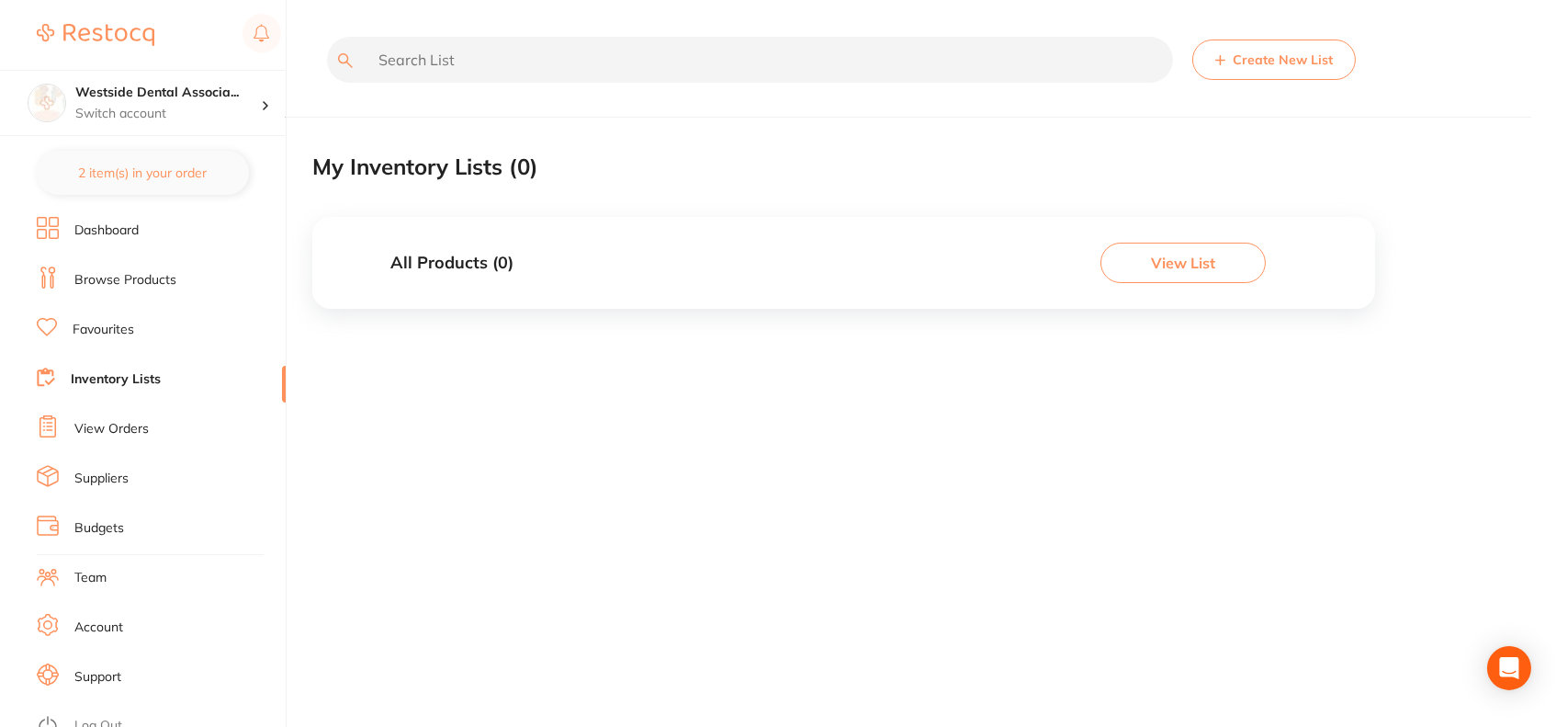
click at [152, 326] on li "Favourites" at bounding box center [162, 330] width 249 height 28
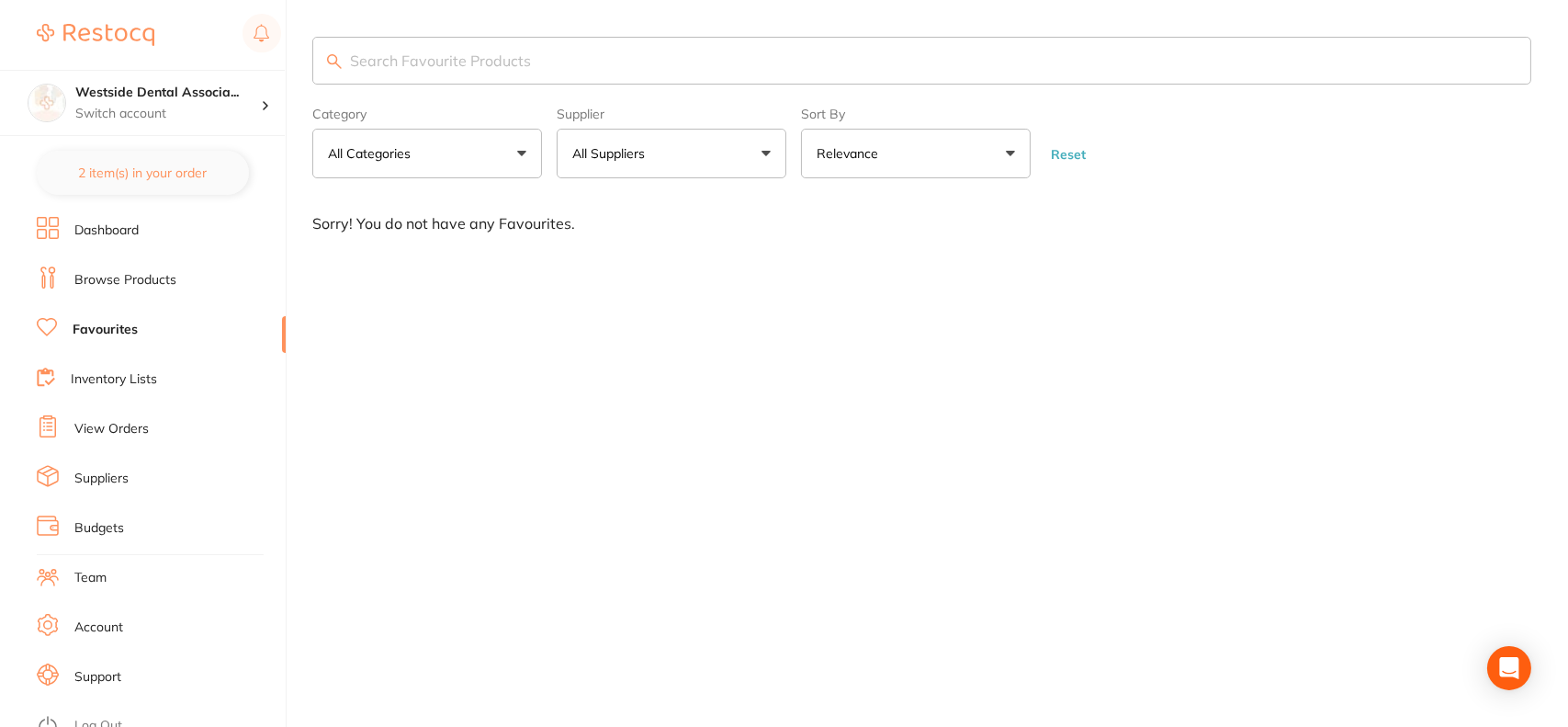
click at [174, 271] on li "Browse Products" at bounding box center [162, 281] width 249 height 28
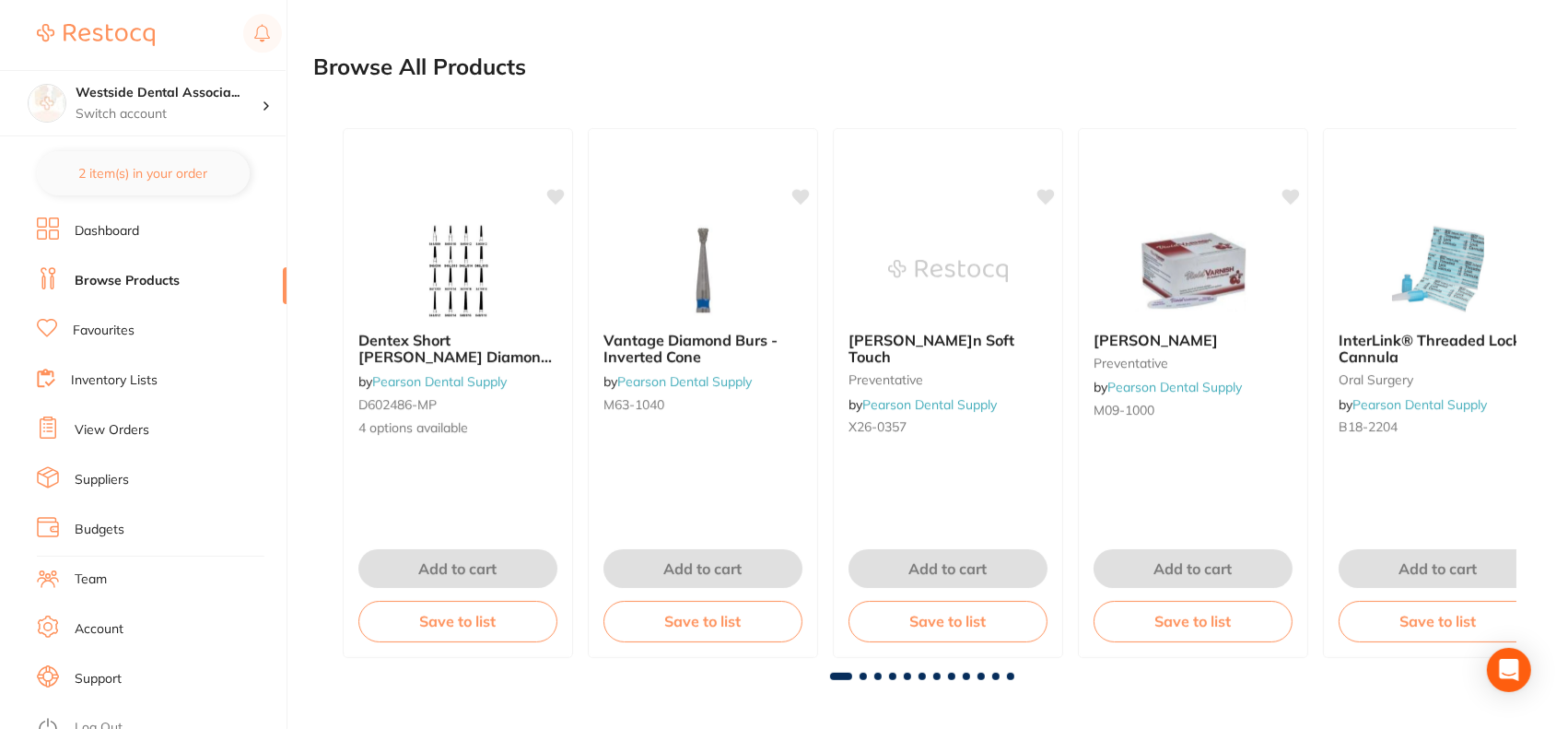
click at [134, 424] on link "View Orders" at bounding box center [112, 431] width 75 height 19
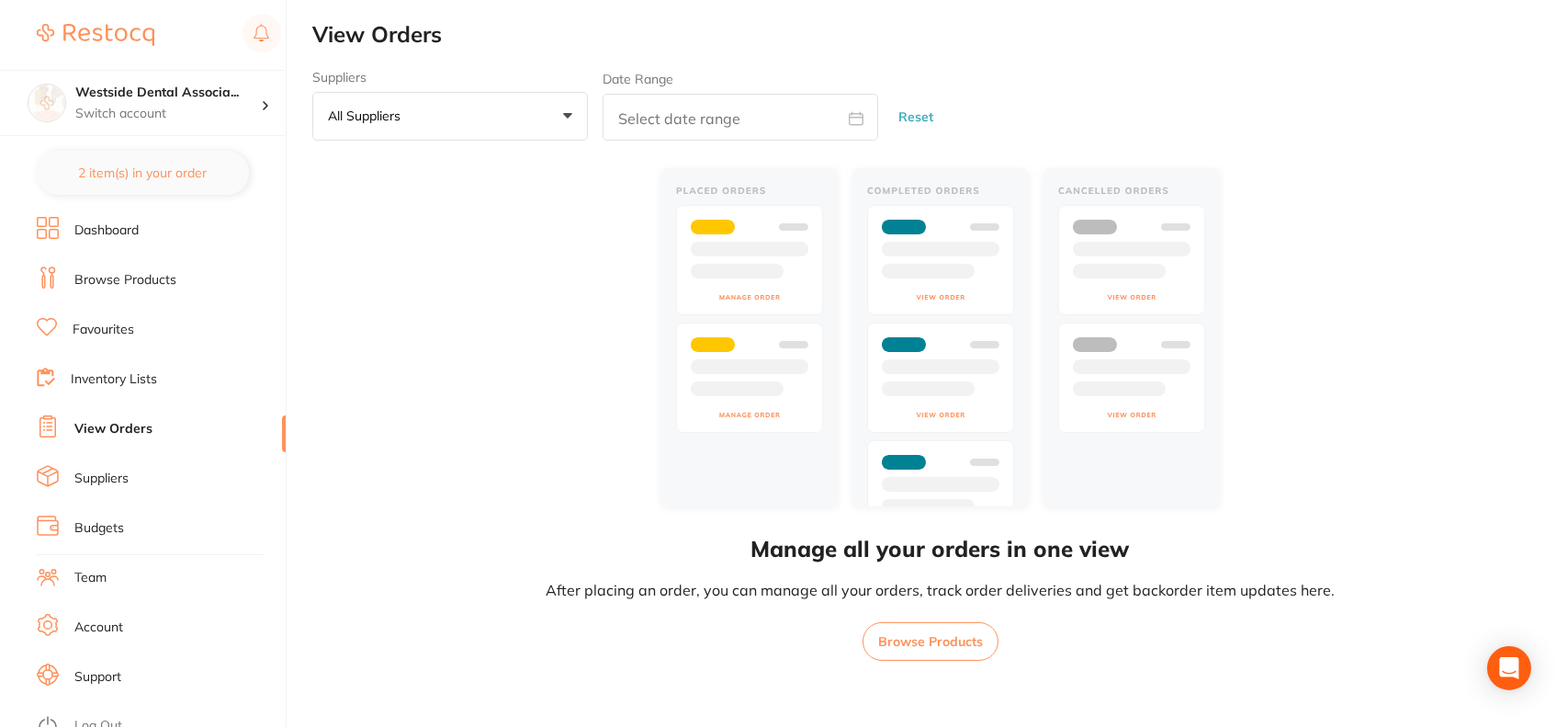
click at [110, 380] on link "Inventory Lists" at bounding box center [113, 379] width 86 height 19
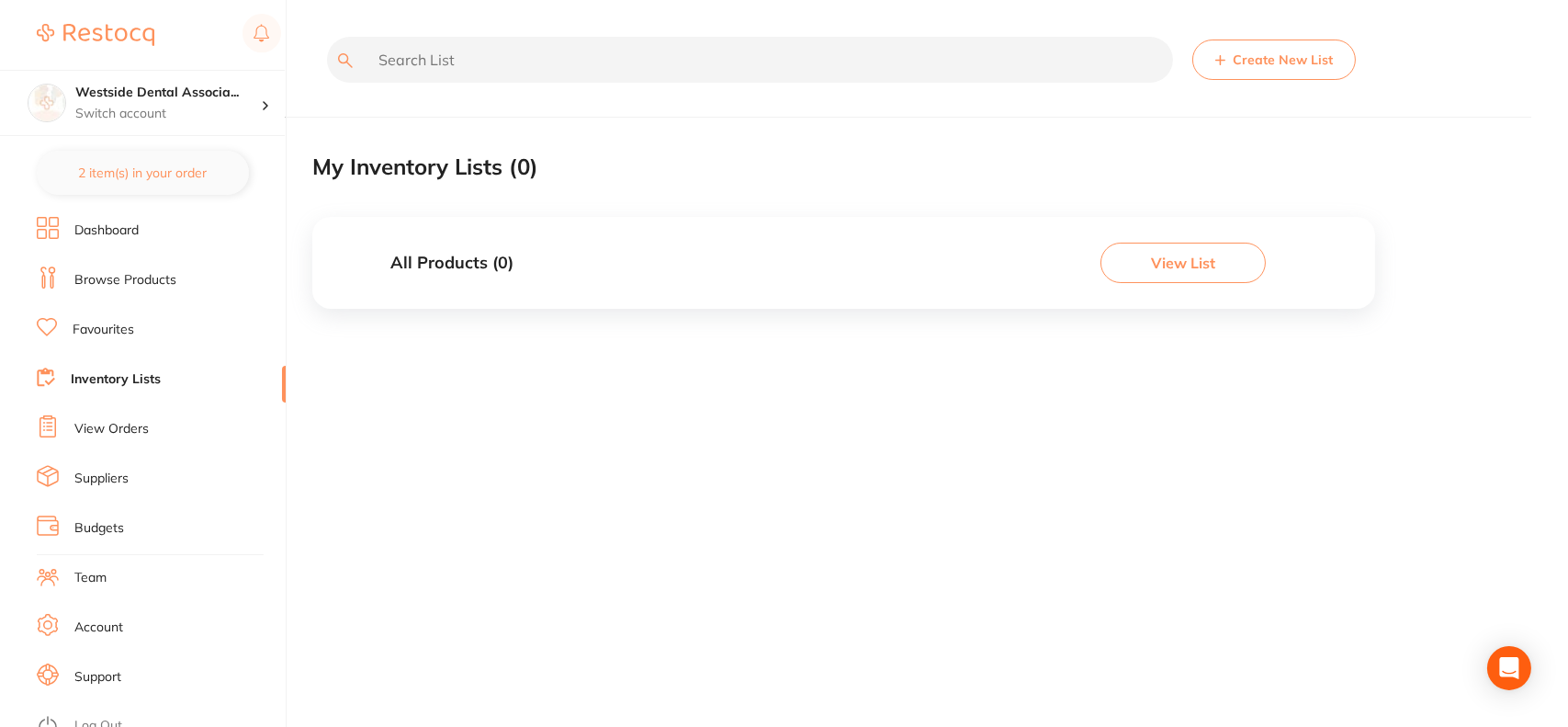
click at [103, 326] on link "Favourites" at bounding box center [103, 330] width 61 height 19
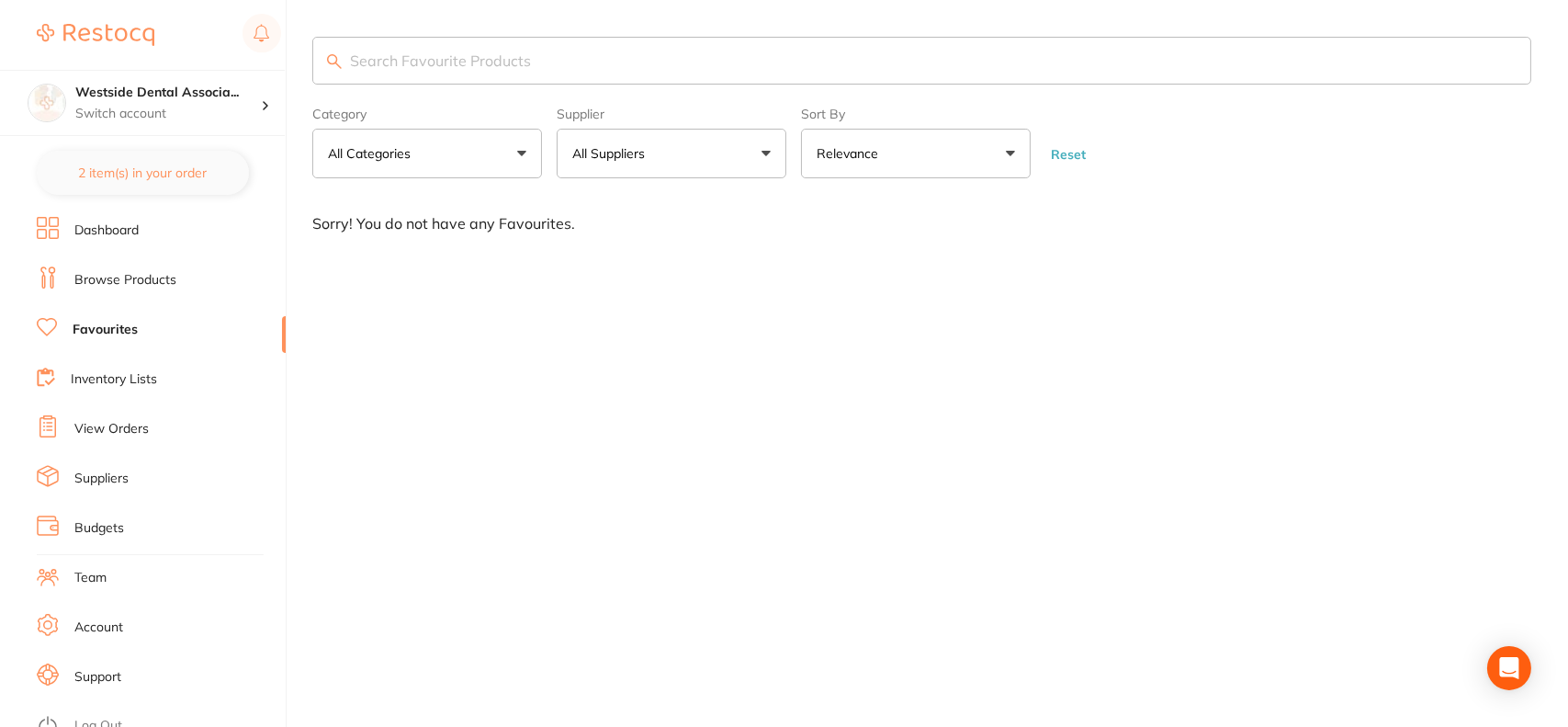
click at [141, 282] on link "Browse Products" at bounding box center [125, 281] width 102 height 19
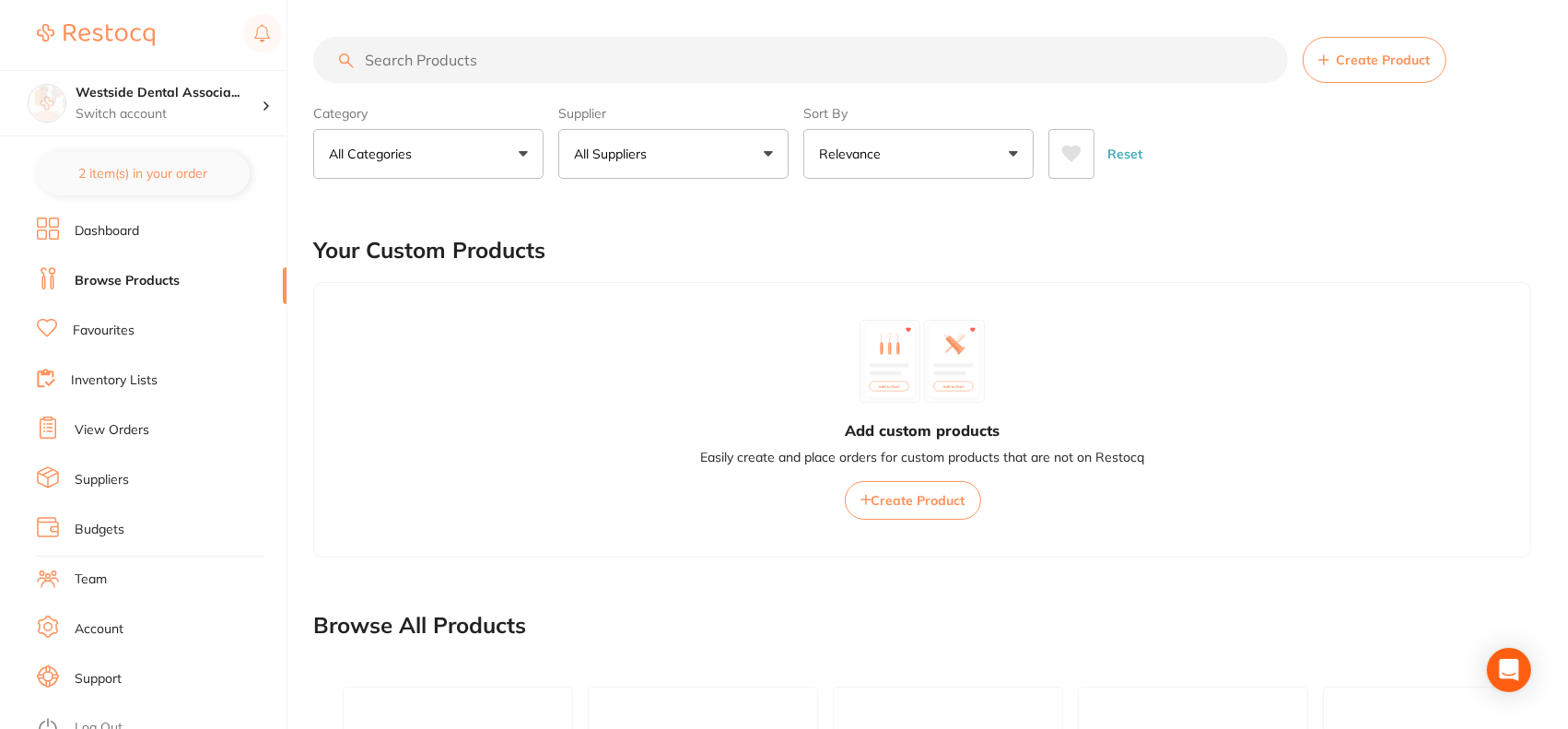
click at [143, 227] on li "Dashboard" at bounding box center [162, 231] width 250 height 28
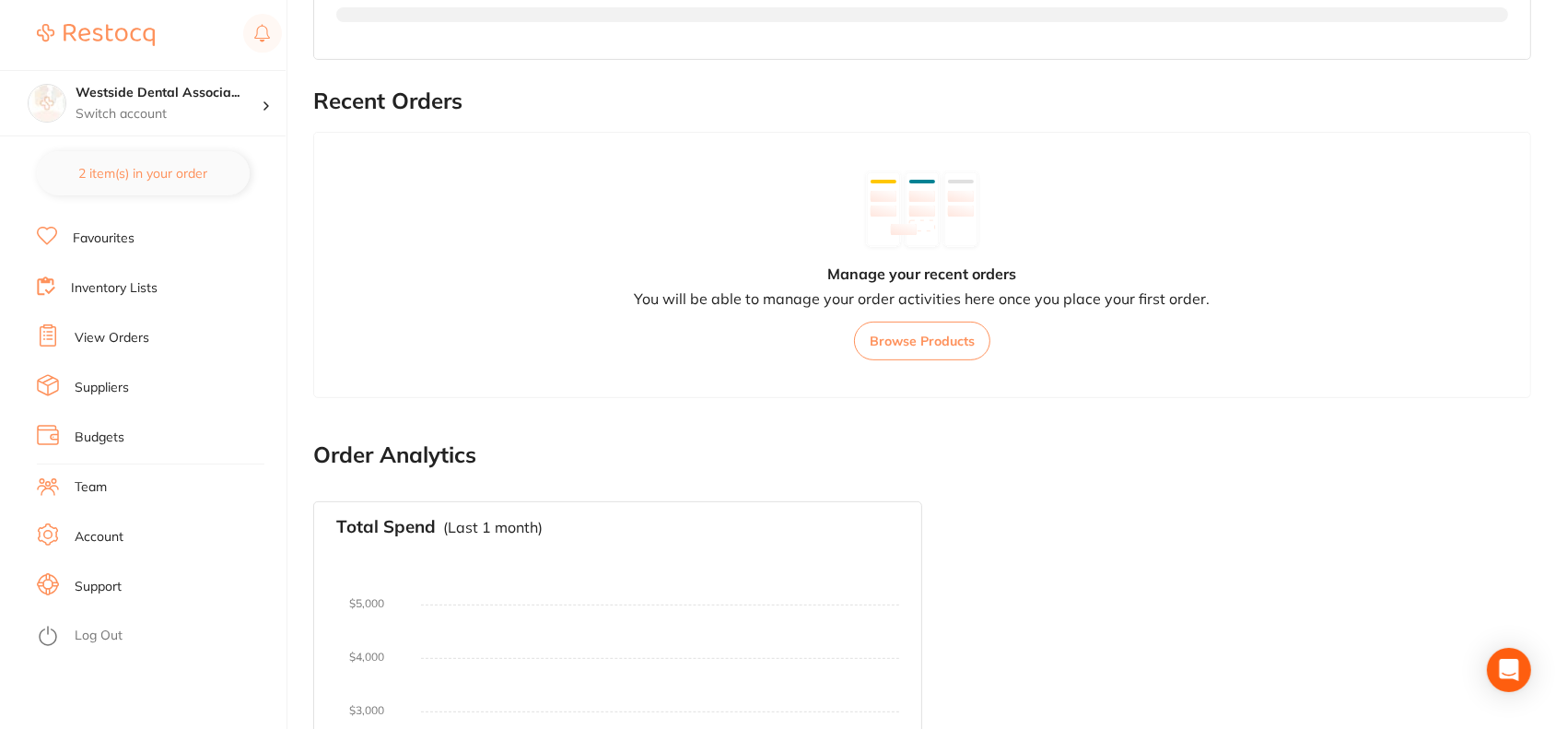
scroll to position [124, 0]
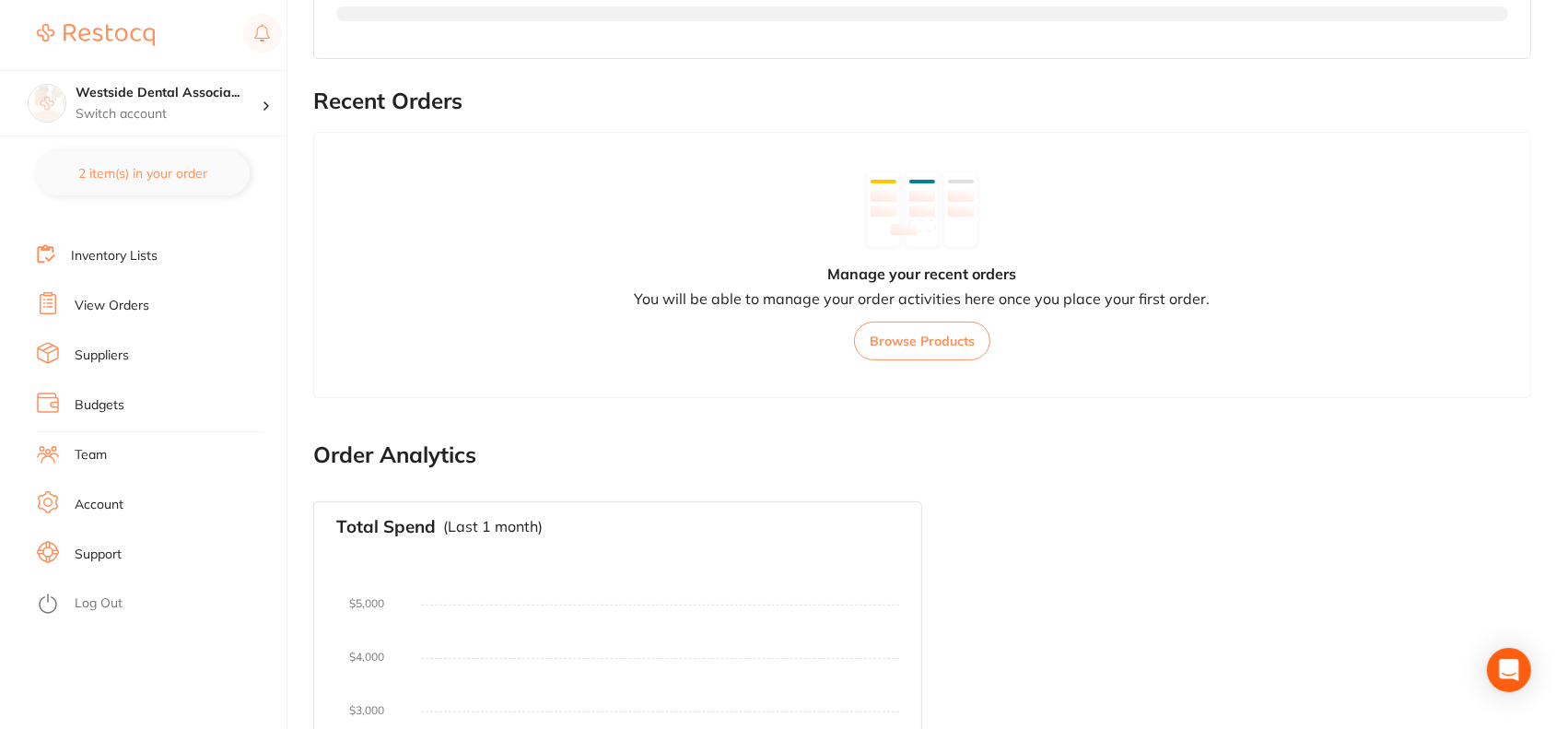
click at [144, 497] on li "Account" at bounding box center [162, 505] width 250 height 28
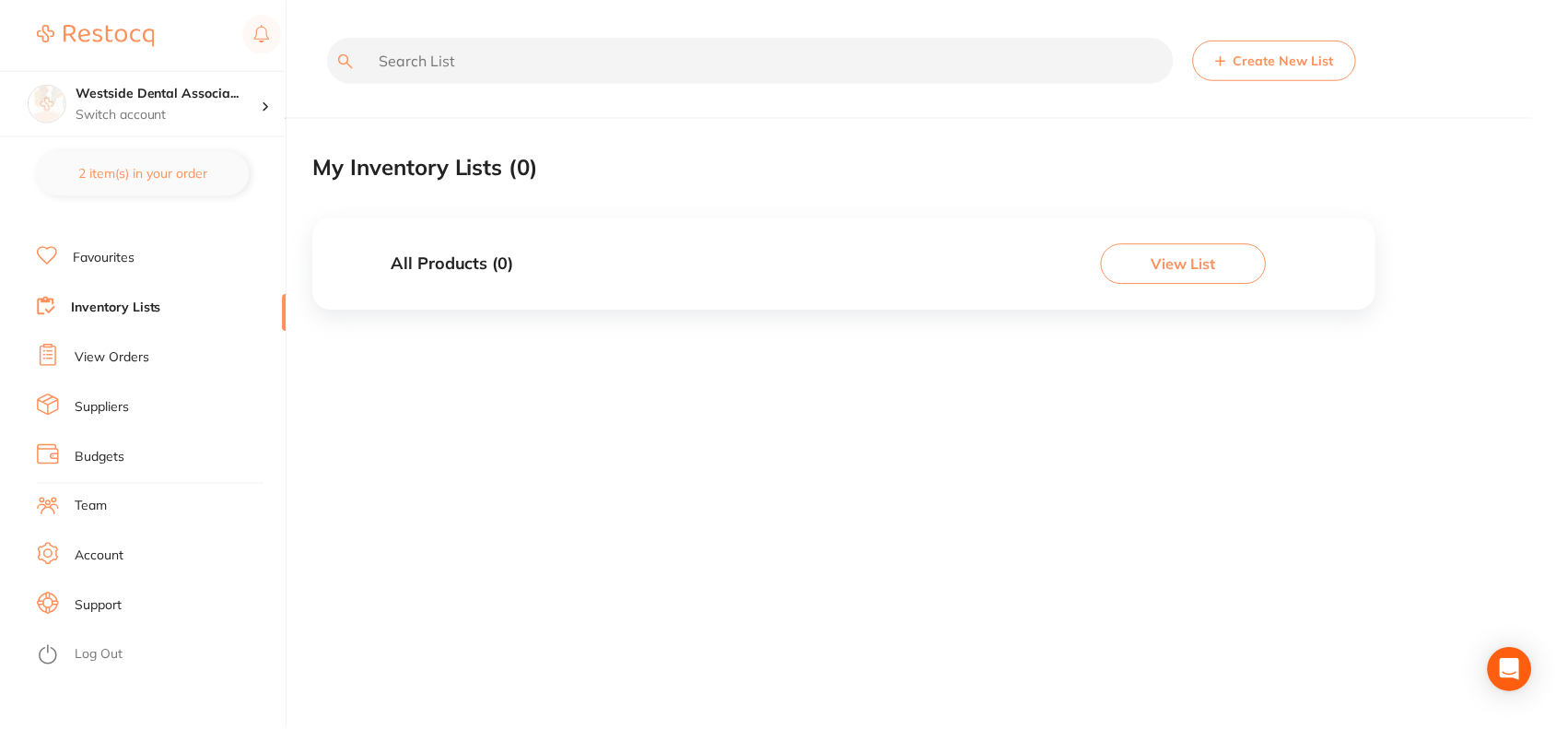
scroll to position [92, 0]
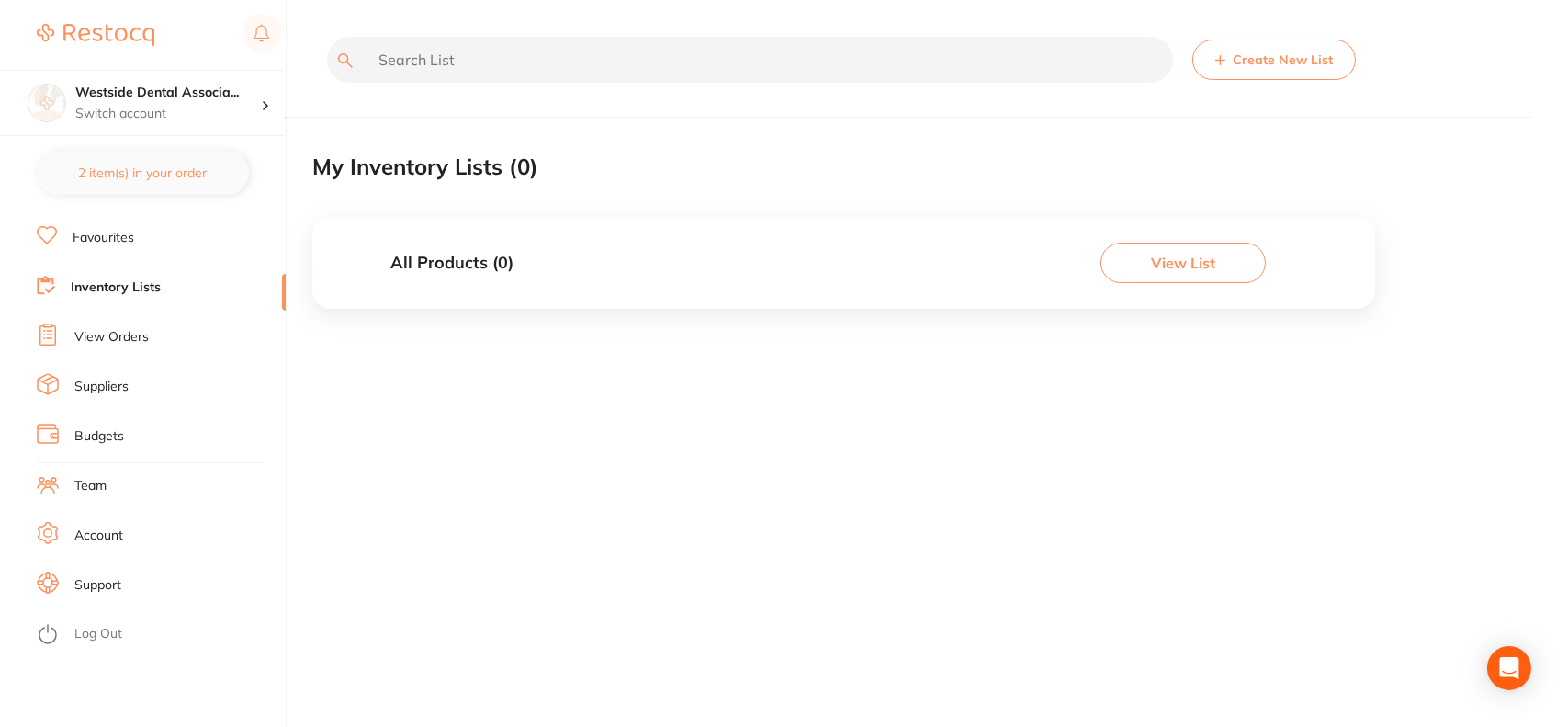
click at [103, 380] on link "Suppliers" at bounding box center [101, 387] width 54 height 19
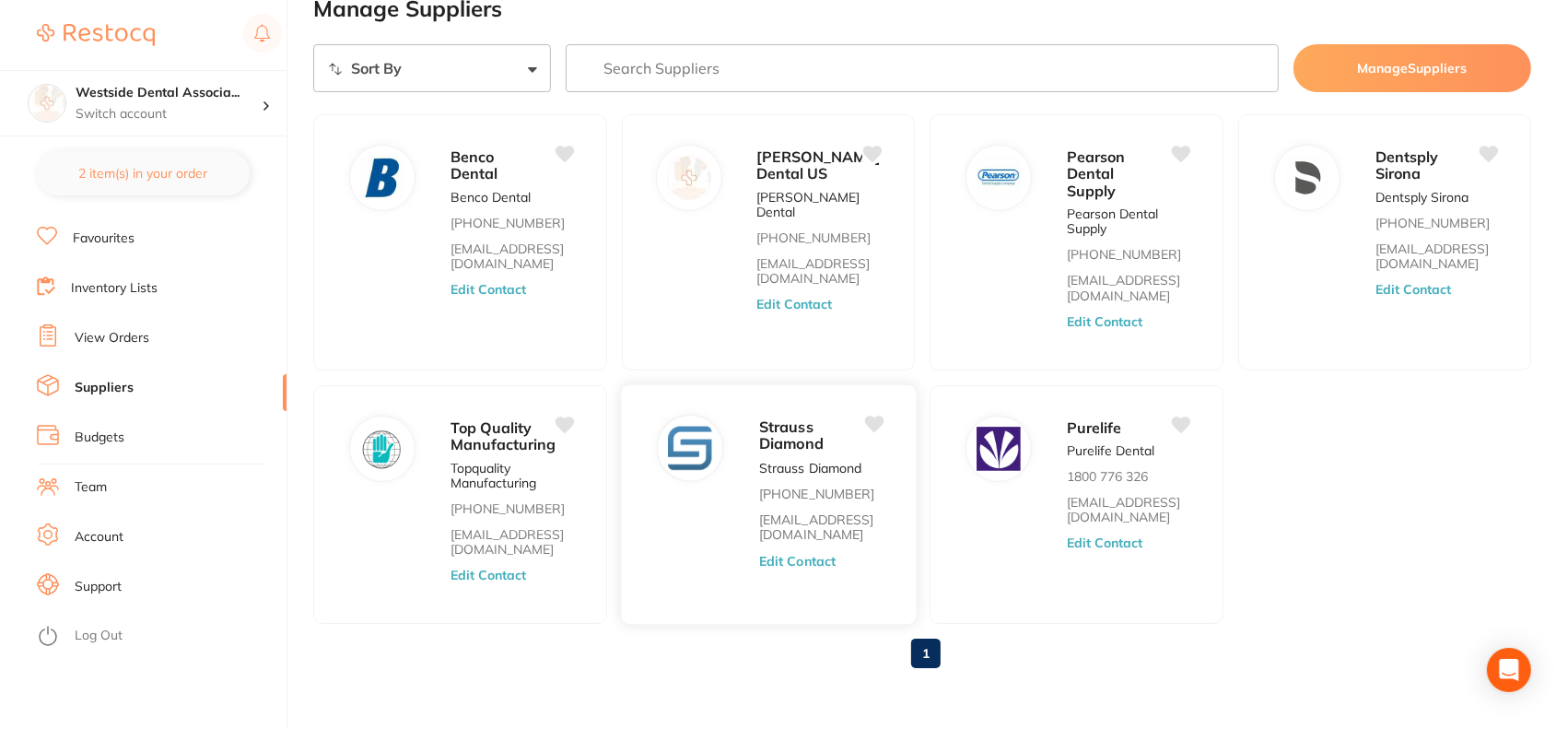
scroll to position [60, 0]
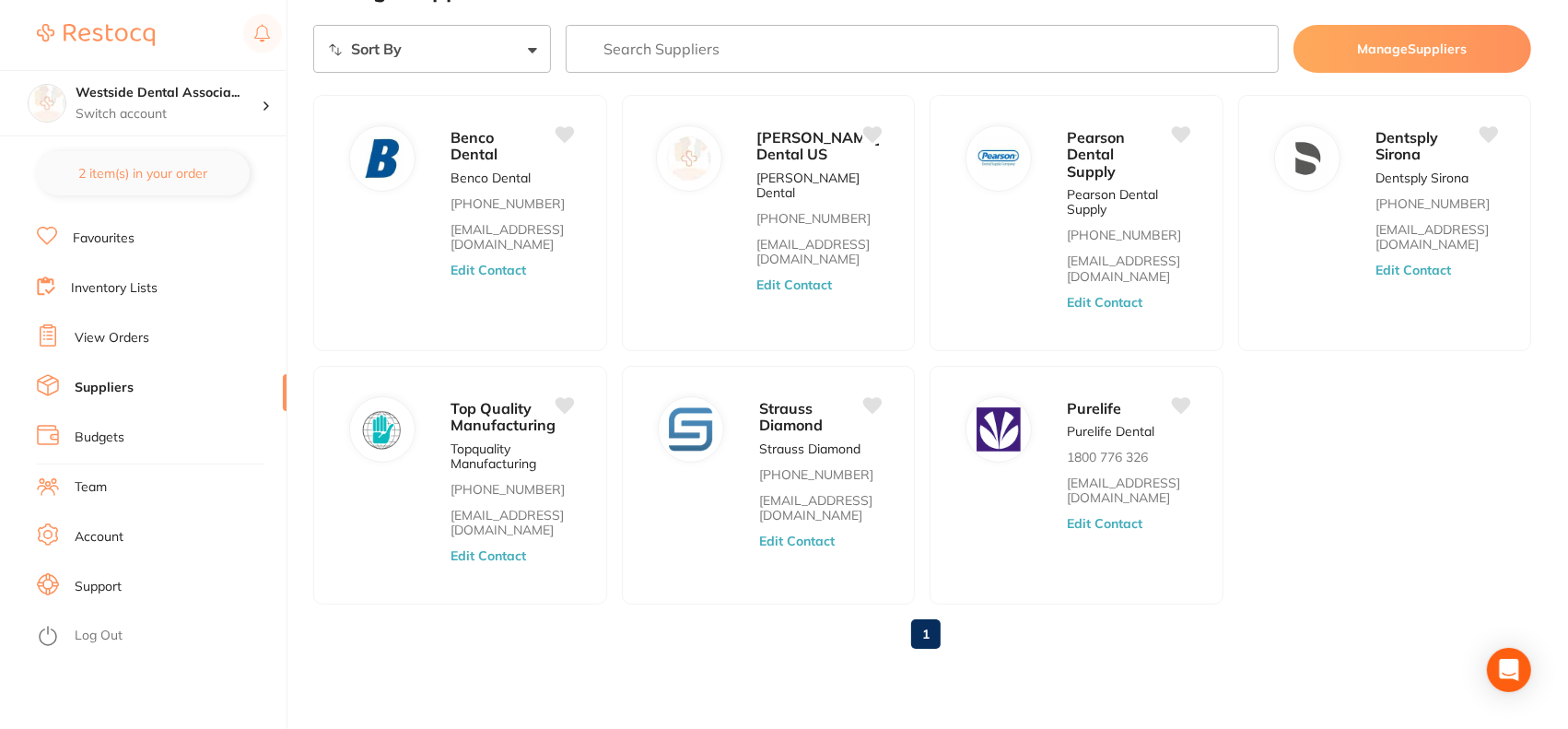
click at [1355, 51] on button "Manage Suppliers" at bounding box center [1412, 48] width 238 height 48
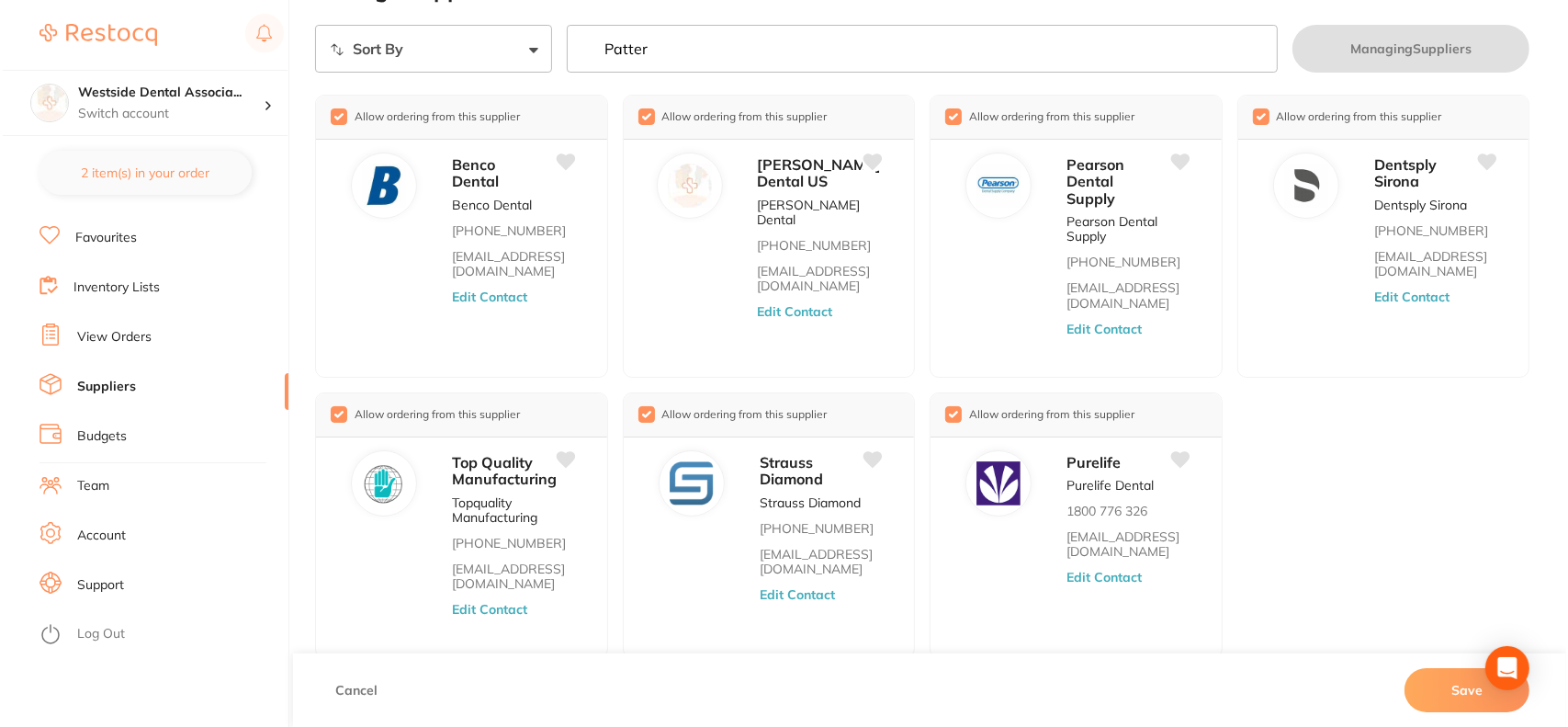
scroll to position [0, 0]
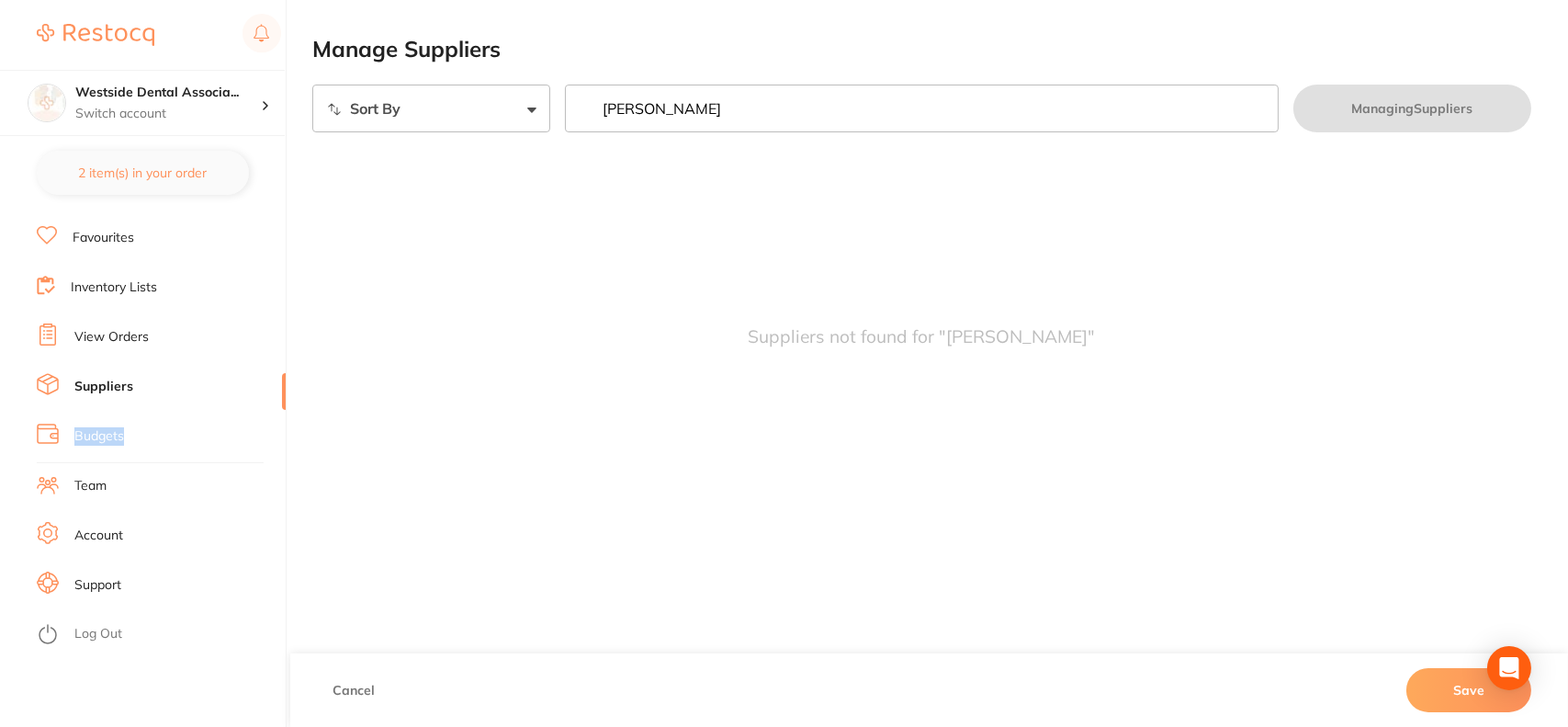
drag, startPoint x: 277, startPoint y: 385, endPoint x: 280, endPoint y: 431, distance: 46.1
click at [280, 431] on ul "Dashboard Browse Products Favourites Inventory Lists View Orders Suppliers Budg…" at bounding box center [162, 442] width 249 height 634
click at [405, 355] on div "Suppliers not found for " [PERSON_NAME] "" at bounding box center [921, 336] width 1219 height 364
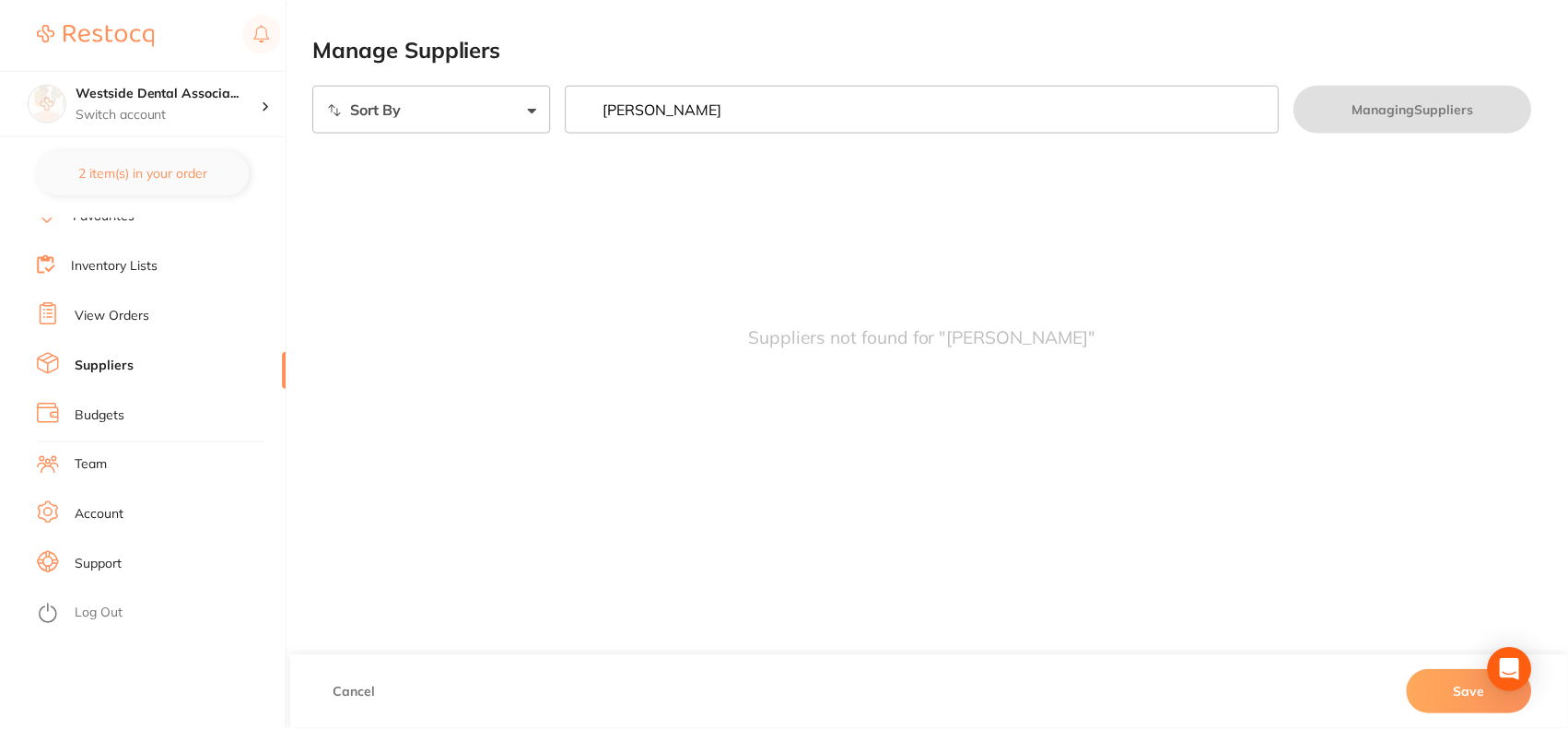
scroll to position [124, 0]
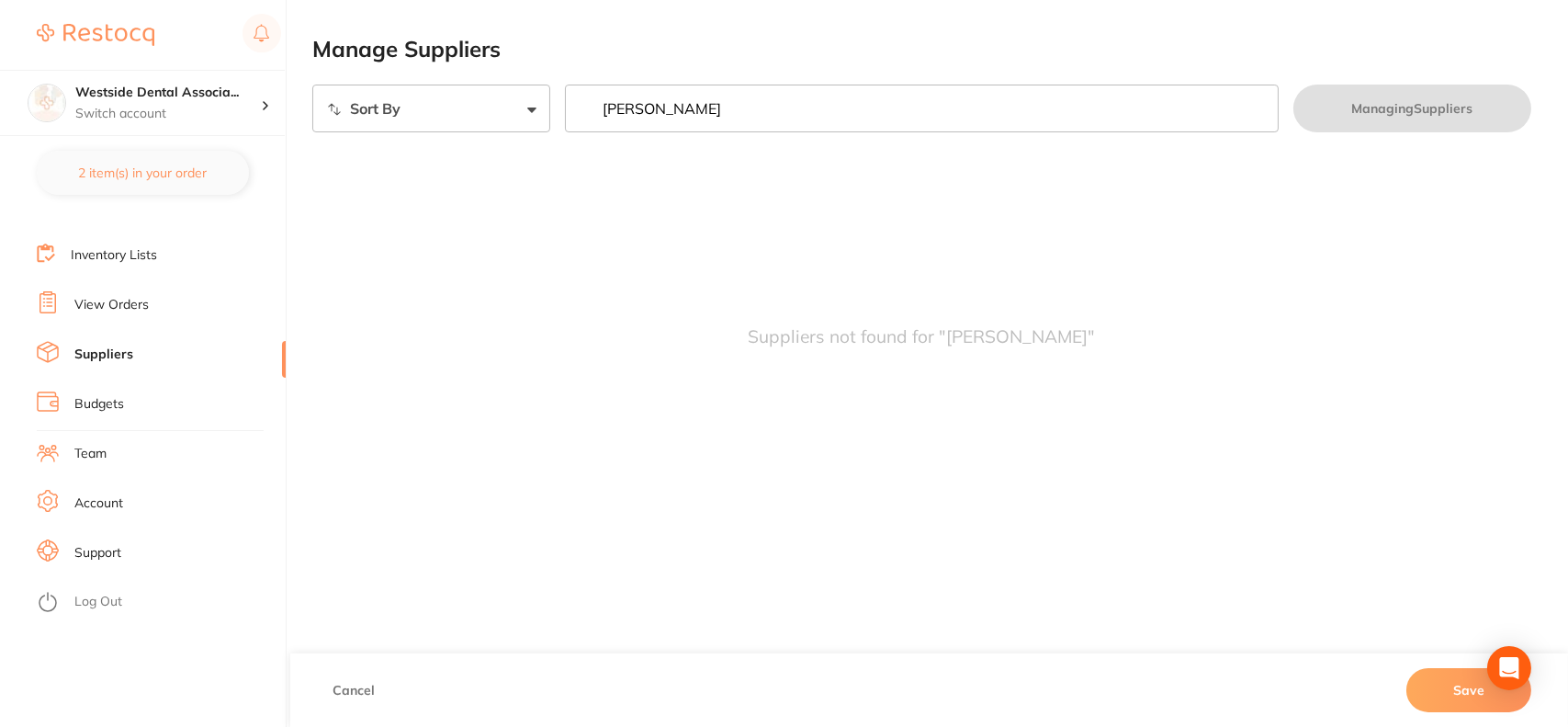
click at [958, 99] on input "[PERSON_NAME]" at bounding box center [922, 108] width 714 height 47
type input "P"
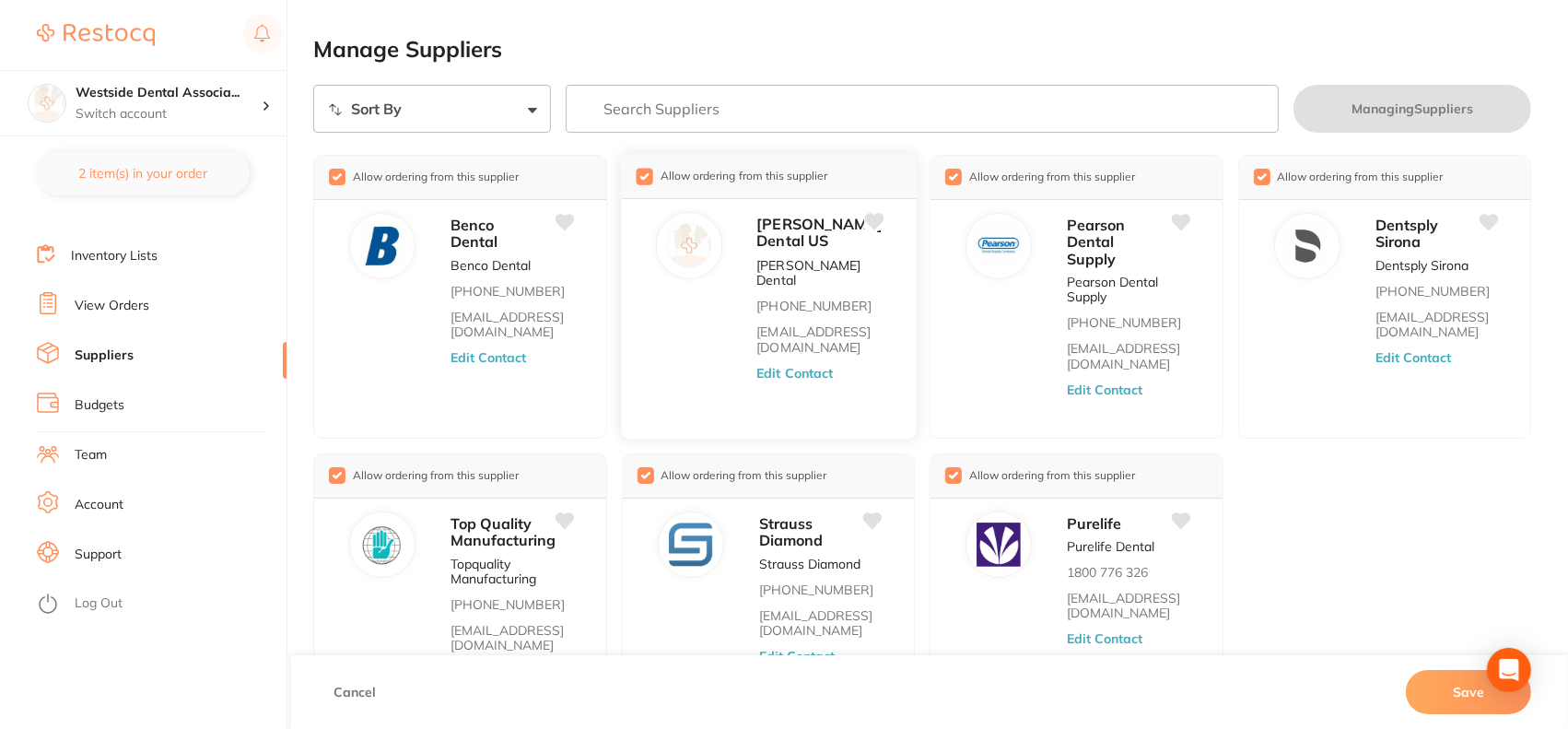
click at [726, 247] on div "Allow ordering from this supplier[PERSON_NAME] Dental US[PERSON_NAME] Dental [P…" at bounding box center [768, 296] width 296 height 286
drag, startPoint x: 814, startPoint y: 261, endPoint x: 806, endPoint y: 176, distance: 85.4
click at [814, 251] on span "[PERSON_NAME] Dental US" at bounding box center [818, 232] width 125 height 36
click at [951, 35] on main "Manage Suppliers Sort By A-Z Z-A Managing Suppliers Allow ordering from this su…" at bounding box center [941, 422] width 1255 height 845
drag, startPoint x: 866, startPoint y: 41, endPoint x: 348, endPoint y: 57, distance: 518.2
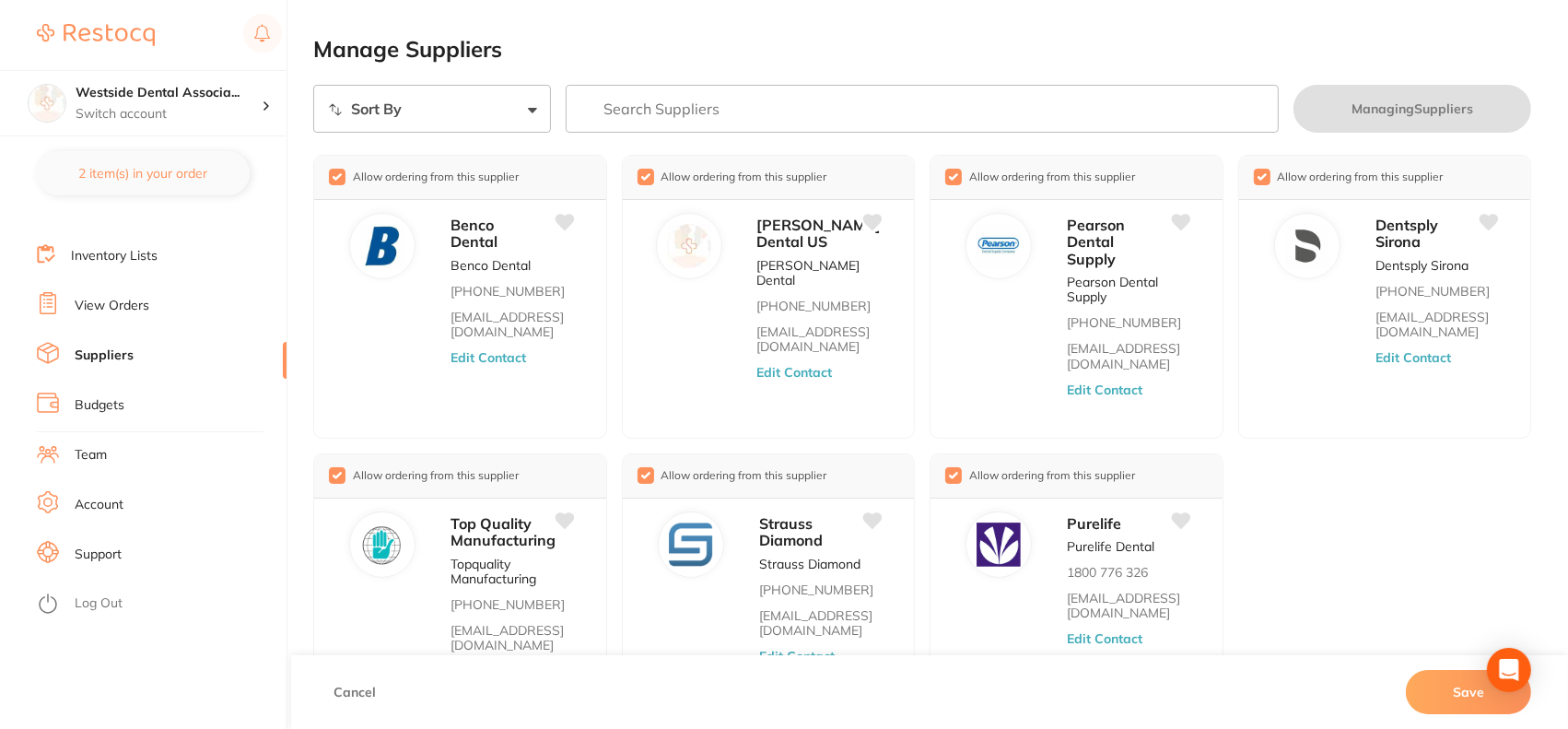
click at [862, 39] on h2 "Manage Suppliers" at bounding box center [922, 50] width 1218 height 26
click at [227, 261] on li "Inventory Lists" at bounding box center [162, 256] width 250 height 28
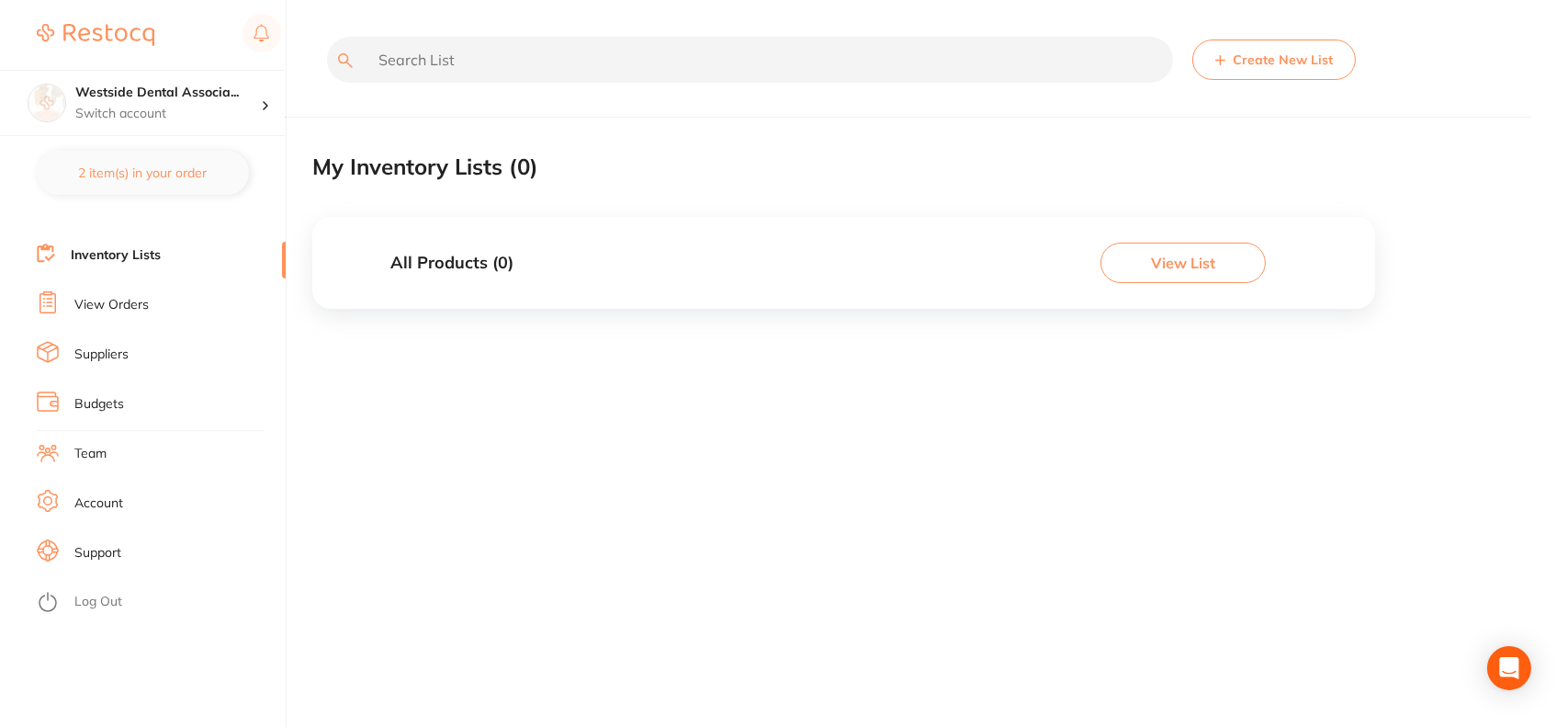
click at [117, 348] on link "Suppliers" at bounding box center [101, 355] width 54 height 19
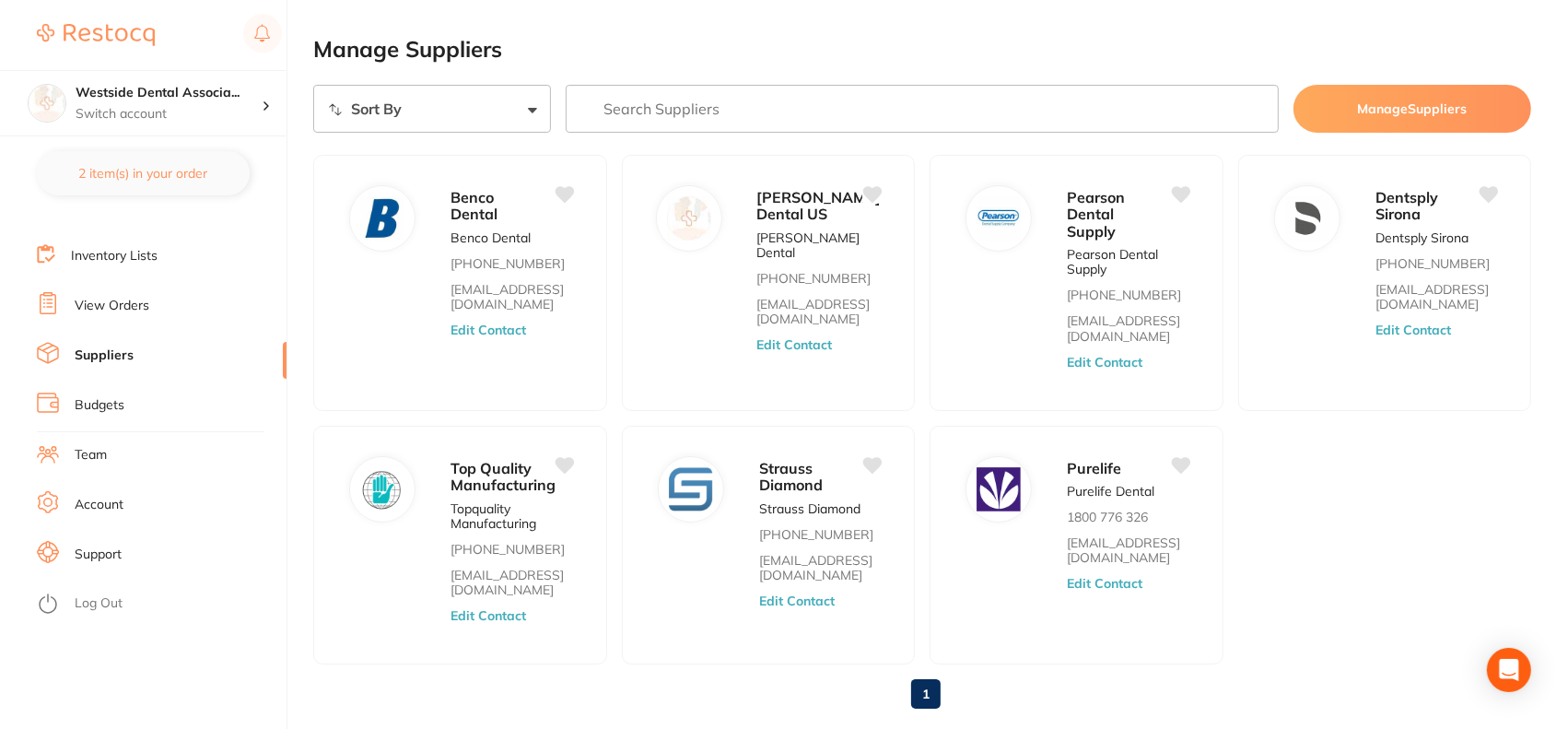
click at [139, 250] on link "Inventory Lists" at bounding box center [114, 256] width 87 height 19
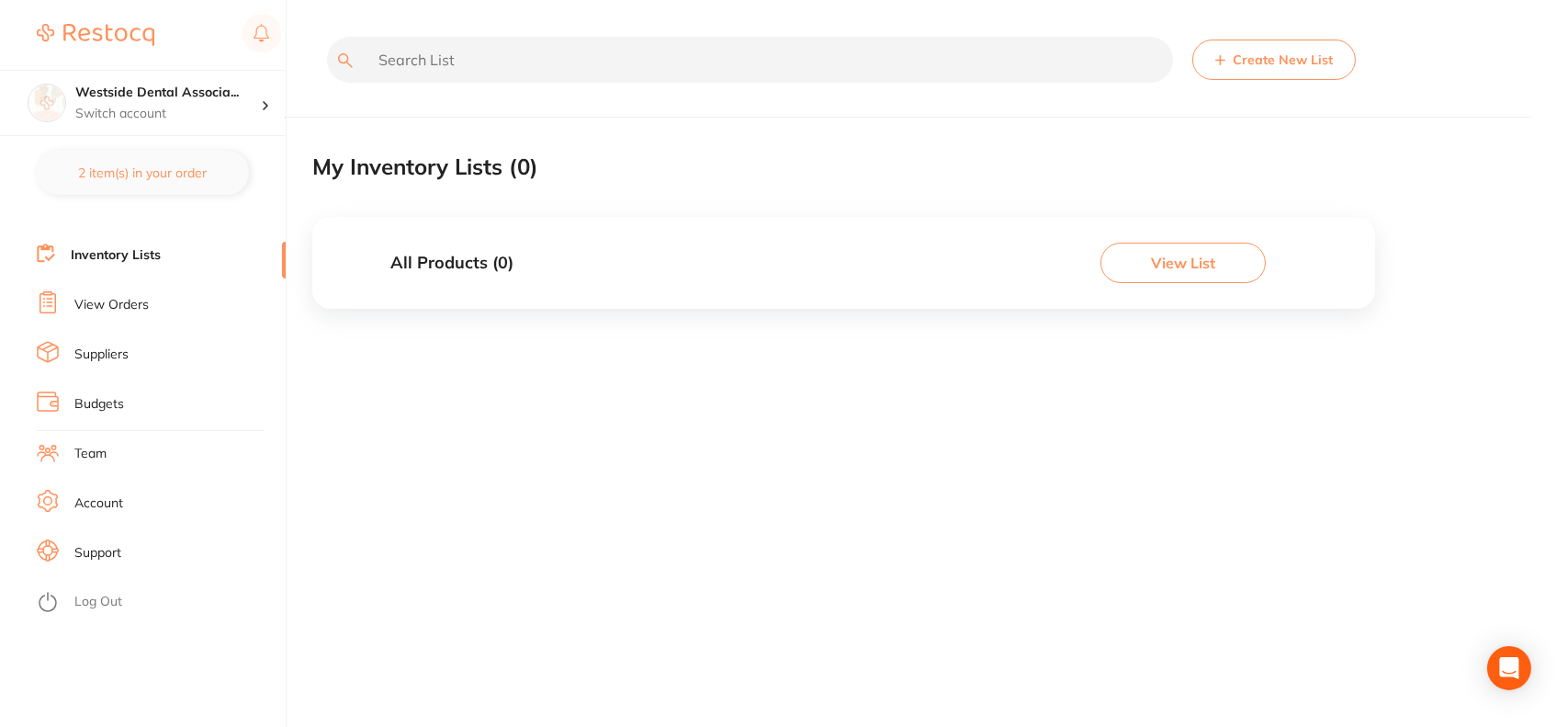
drag, startPoint x: 1538, startPoint y: 465, endPoint x: 1150, endPoint y: 474, distance: 388.1
drag, startPoint x: 1150, startPoint y: 474, endPoint x: 107, endPoint y: 350, distance: 1050.3
click at [107, 350] on link "Suppliers" at bounding box center [101, 355] width 54 height 19
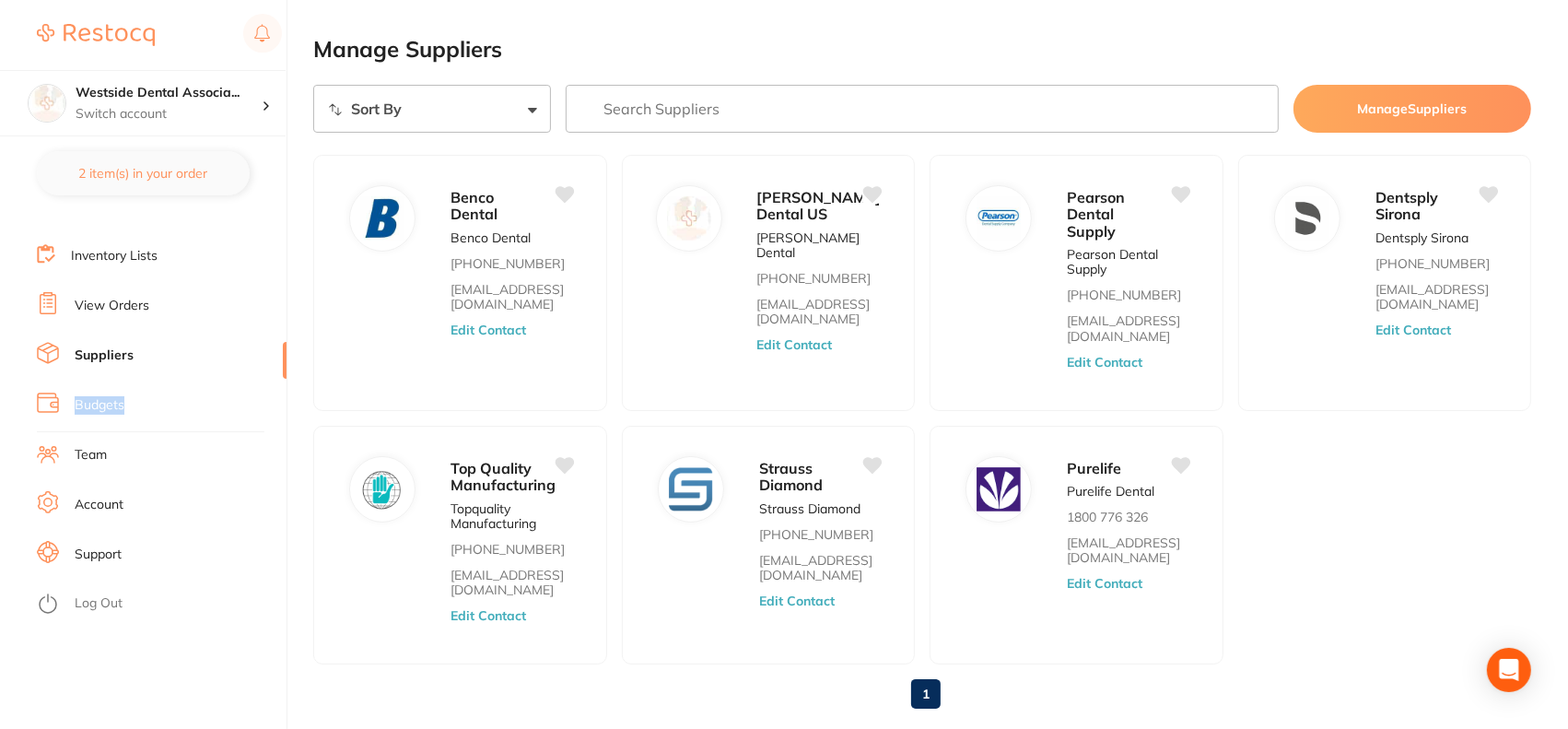
drag, startPoint x: 282, startPoint y: 365, endPoint x: 289, endPoint y: 351, distance: 15.7
click at [282, 377] on nav "Dashboard Browse Products Favourites Inventory Lists View Orders Suppliers Budg…" at bounding box center [162, 473] width 250 height 511
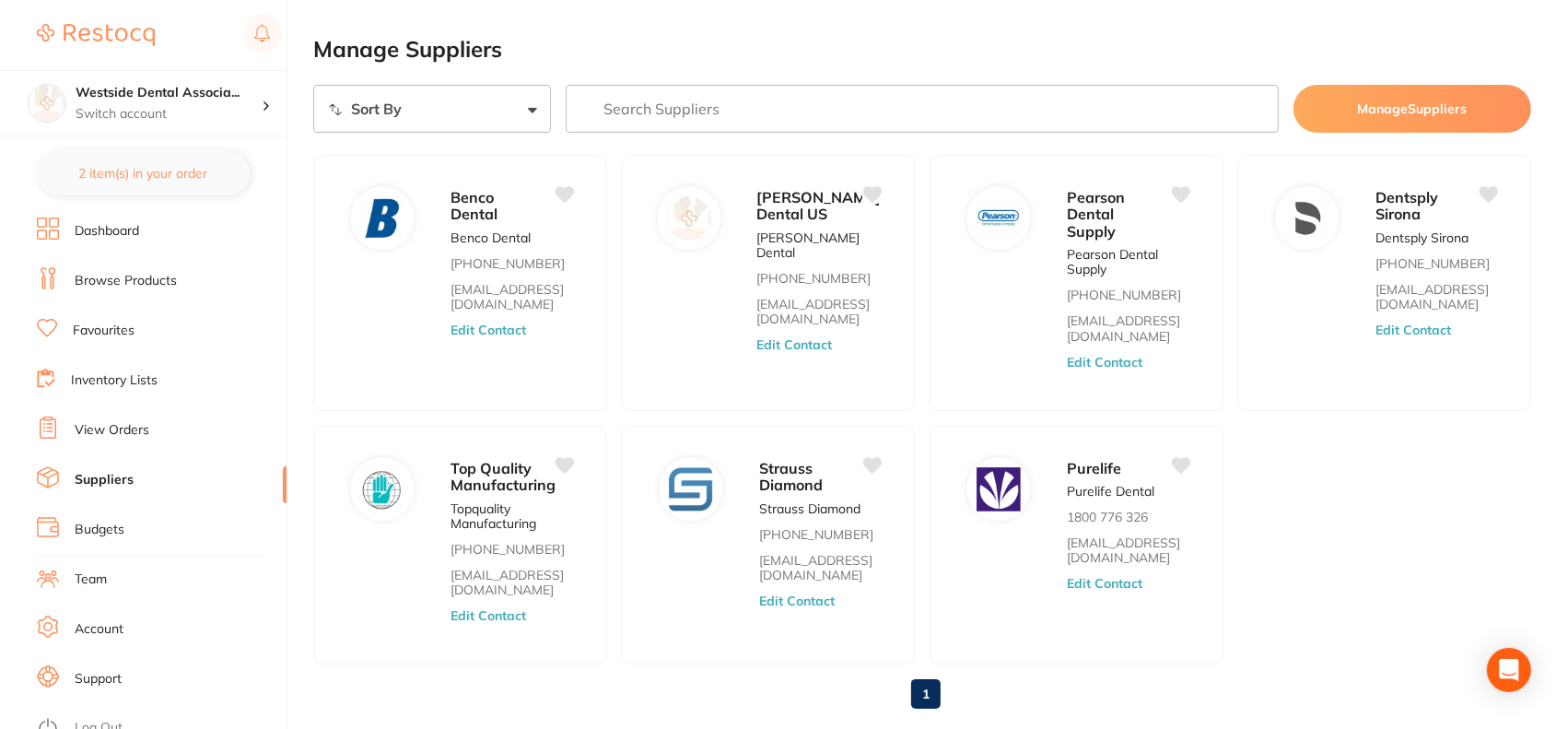
scroll to position [124, 0]
